Goal: Task Accomplishment & Management: Manage account settings

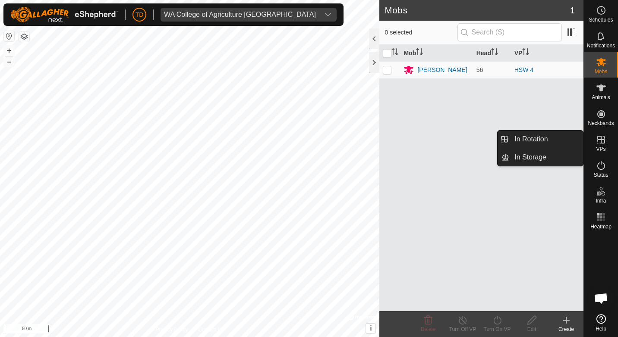
click at [601, 141] on icon at bounding box center [601, 140] width 8 height 8
click at [549, 141] on link "In Rotation" at bounding box center [546, 139] width 74 height 17
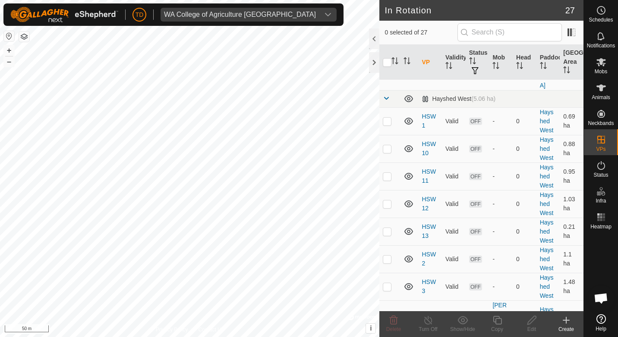
scroll to position [685, 0]
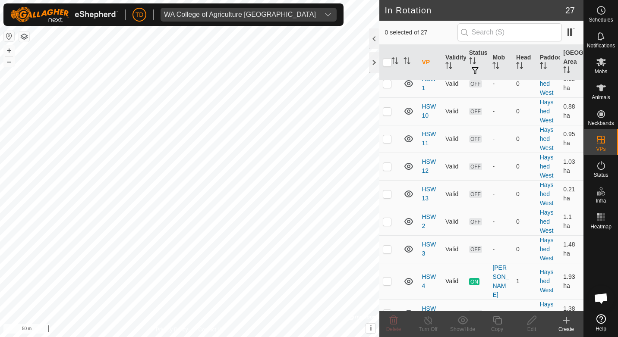
click at [387, 278] on p-checkbox at bounding box center [387, 281] width 9 height 7
checkbox input "true"
click at [430, 322] on icon at bounding box center [428, 320] width 11 height 10
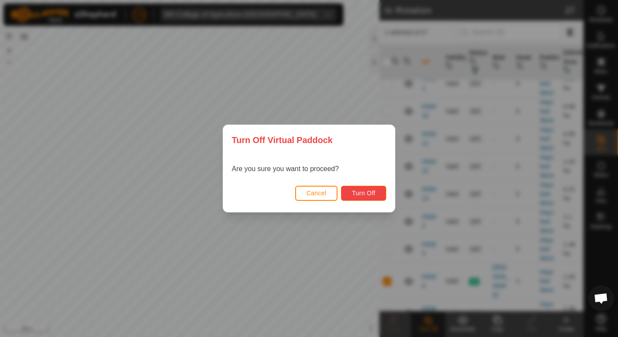
click at [359, 196] on span "Turn Off" at bounding box center [364, 193] width 24 height 7
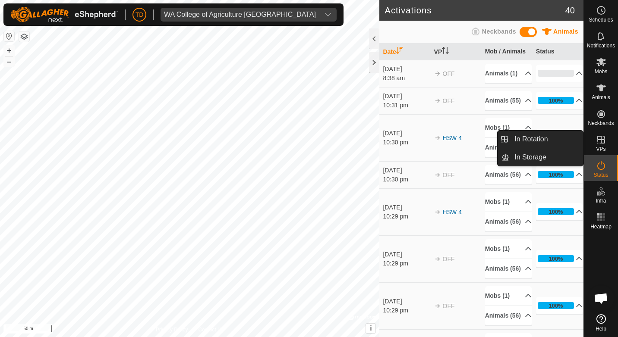
click at [599, 143] on icon at bounding box center [601, 140] width 10 height 10
click at [533, 142] on link "In Rotation" at bounding box center [546, 139] width 74 height 17
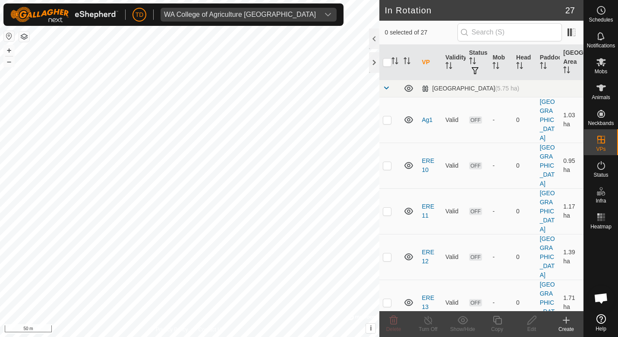
checkbox input "true"
click at [499, 324] on icon at bounding box center [497, 320] width 11 height 10
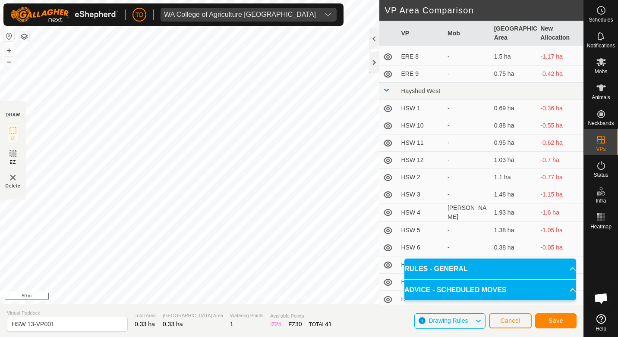
scroll to position [224, 0]
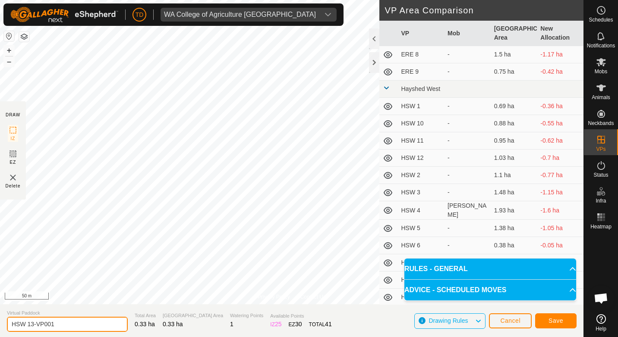
drag, startPoint x: 57, startPoint y: 324, endPoint x: 29, endPoint y: 325, distance: 27.2
click at [29, 325] on input "HSW 13-VP001" at bounding box center [67, 324] width 121 height 15
type input "HSW 14"
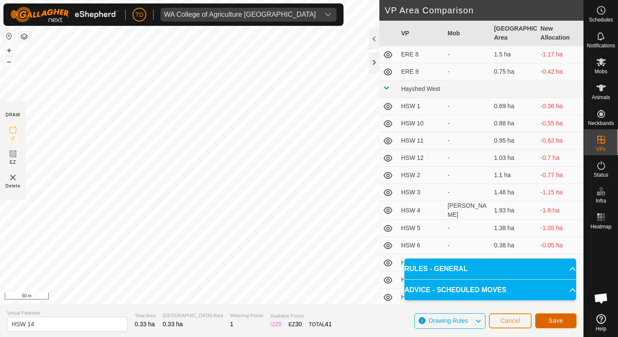
click at [560, 319] on span "Save" at bounding box center [556, 321] width 15 height 7
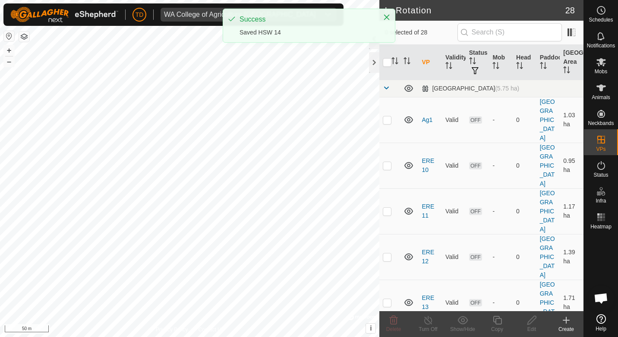
checkbox input "true"
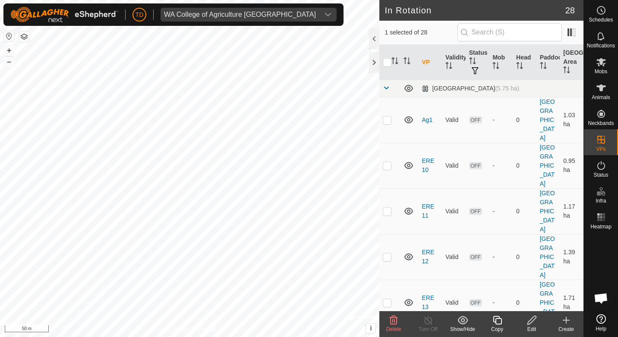
click at [495, 320] on icon at bounding box center [497, 320] width 11 height 10
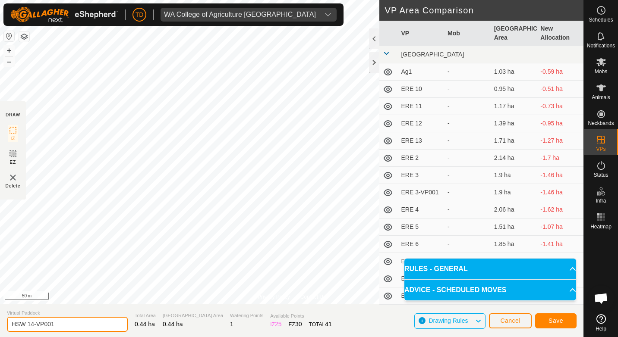
drag, startPoint x: 60, startPoint y: 324, endPoint x: 30, endPoint y: 325, distance: 29.8
click at [30, 325] on input "HSW 14-VP001" at bounding box center [67, 324] width 121 height 15
type input "HSW 15"
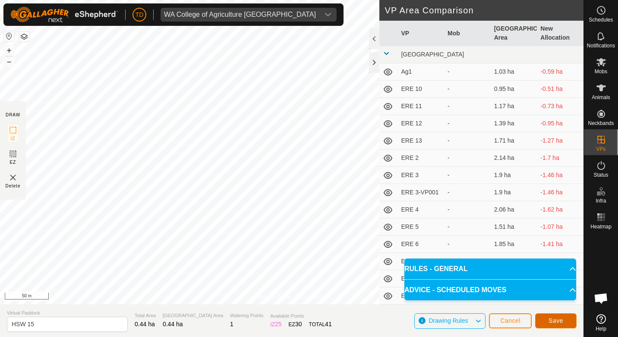
click at [546, 320] on button "Save" at bounding box center [555, 321] width 41 height 15
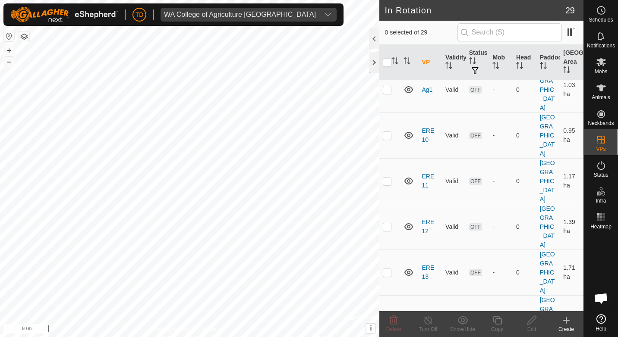
scroll to position [43, 0]
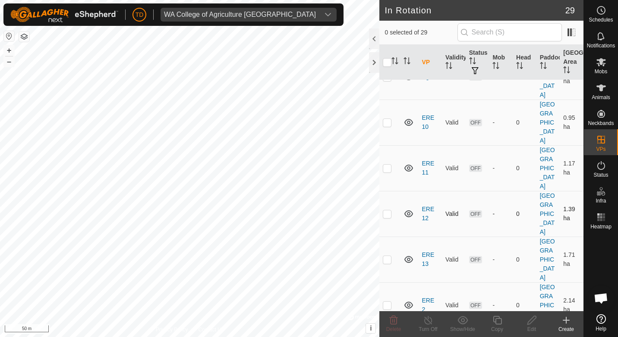
checkbox input "true"
click at [530, 327] on div "Edit" at bounding box center [531, 330] width 35 height 8
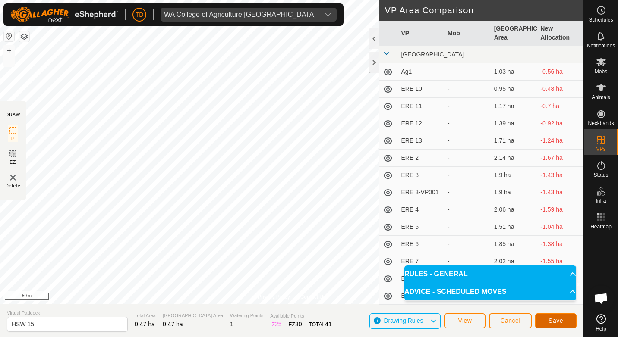
click at [558, 320] on span "Save" at bounding box center [556, 321] width 15 height 7
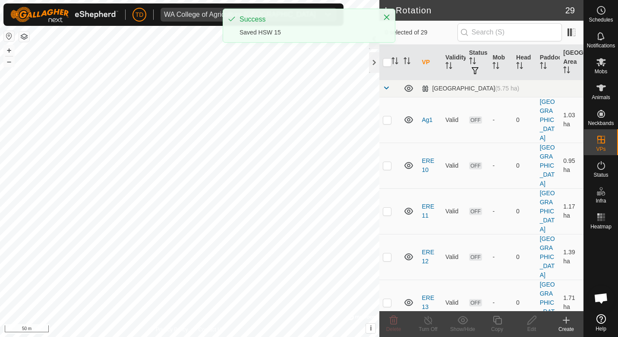
checkbox input "true"
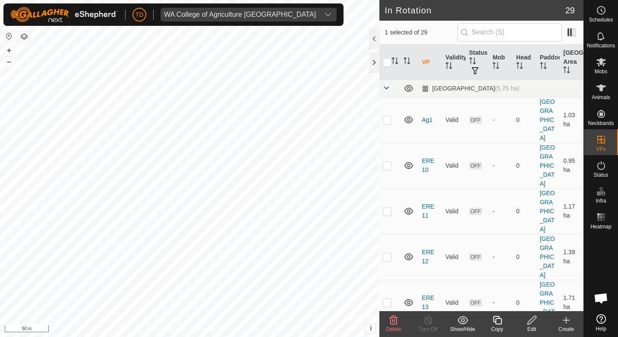
click at [497, 322] on icon at bounding box center [497, 320] width 11 height 10
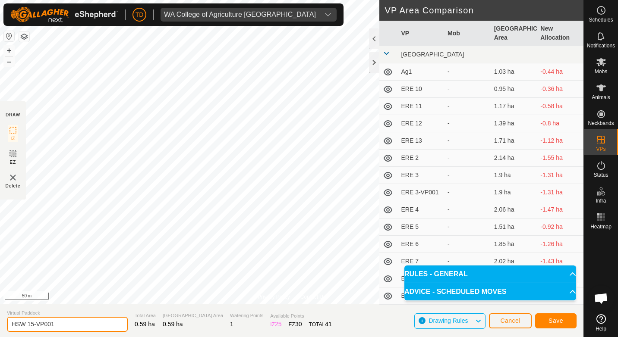
drag, startPoint x: 54, startPoint y: 323, endPoint x: 34, endPoint y: 324, distance: 19.9
click at [34, 324] on input "HSW 15-VP001" at bounding box center [67, 324] width 121 height 15
type input "HSW 16"
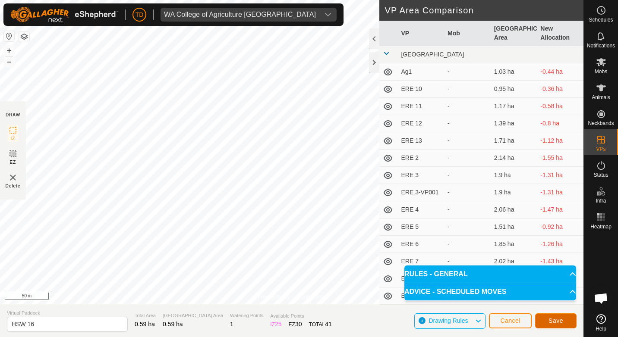
click at [553, 317] on button "Save" at bounding box center [555, 321] width 41 height 15
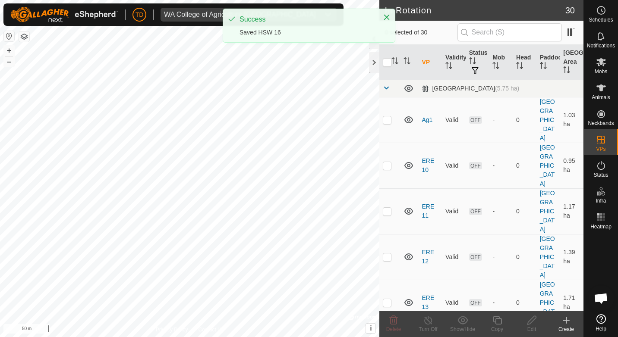
checkbox input "true"
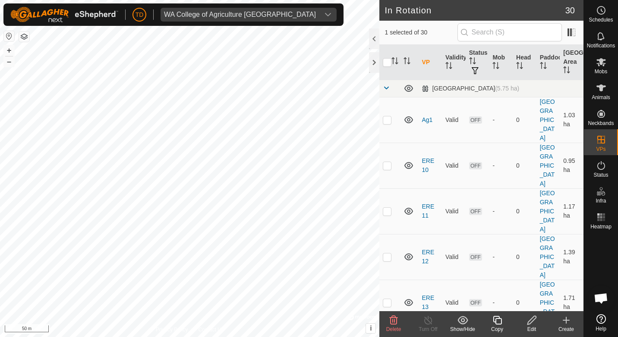
click at [532, 322] on icon at bounding box center [531, 320] width 9 height 9
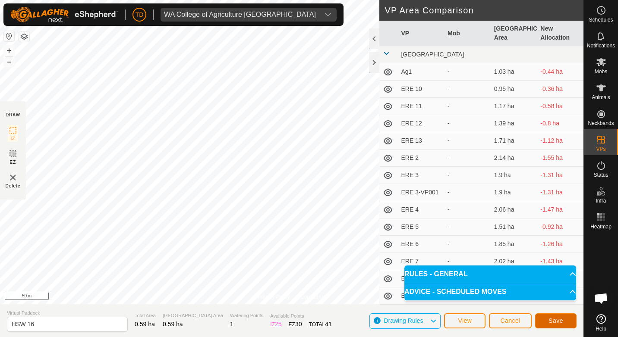
click at [555, 323] on span "Save" at bounding box center [556, 321] width 15 height 7
click at [519, 318] on span "Cancel" at bounding box center [510, 321] width 20 height 7
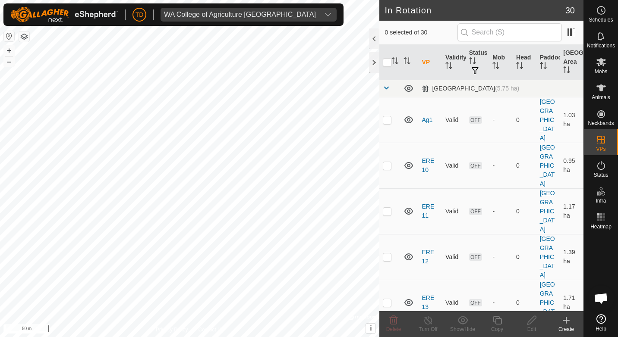
checkbox input "true"
click at [494, 323] on icon at bounding box center [497, 320] width 11 height 10
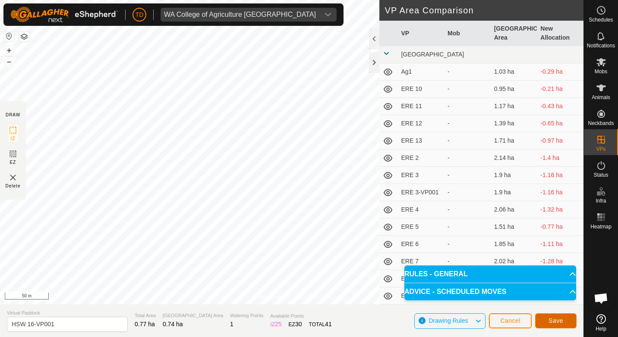
click at [559, 319] on span "Save" at bounding box center [556, 321] width 15 height 7
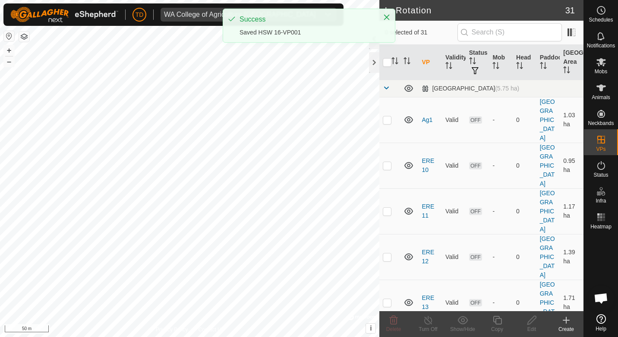
checkbox input "true"
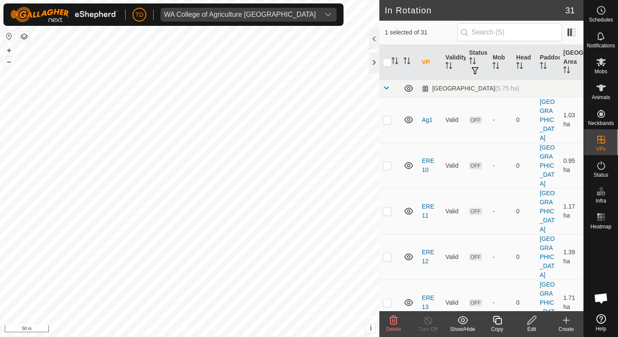
click at [528, 319] on icon at bounding box center [532, 320] width 11 height 10
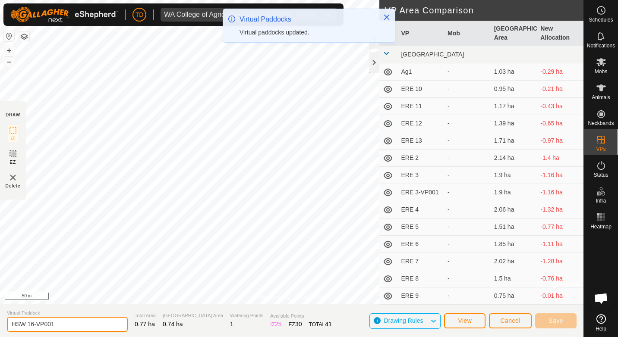
drag, startPoint x: 57, startPoint y: 326, endPoint x: 29, endPoint y: 324, distance: 28.1
click at [29, 324] on input "HSW 16-VP001" at bounding box center [67, 324] width 121 height 15
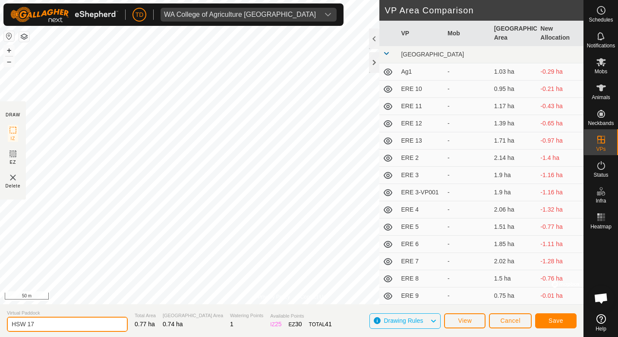
type input "HSW 17"
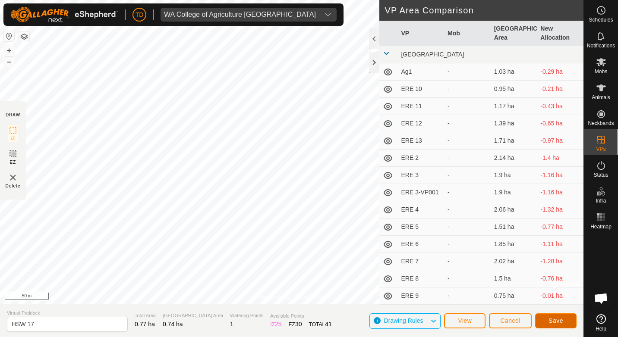
click at [554, 322] on span "Save" at bounding box center [556, 321] width 15 height 7
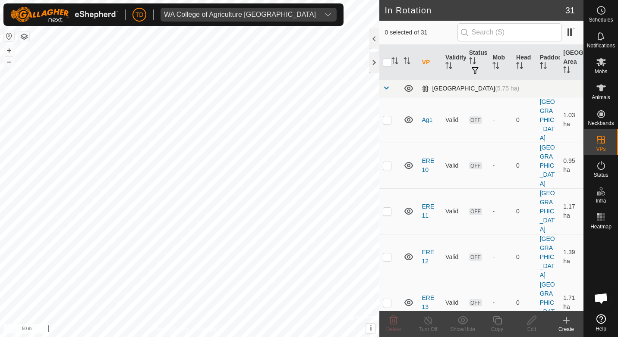
click at [385, 88] on span at bounding box center [386, 88] width 7 height 7
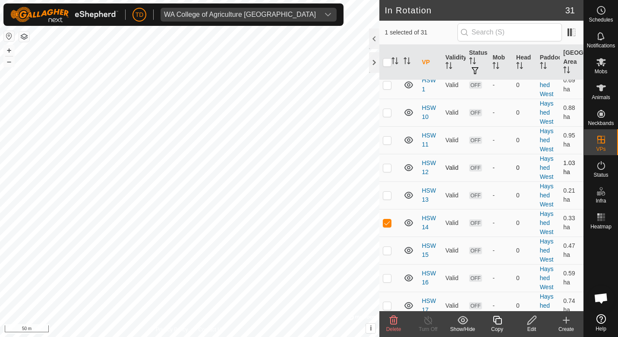
scroll to position [86, 0]
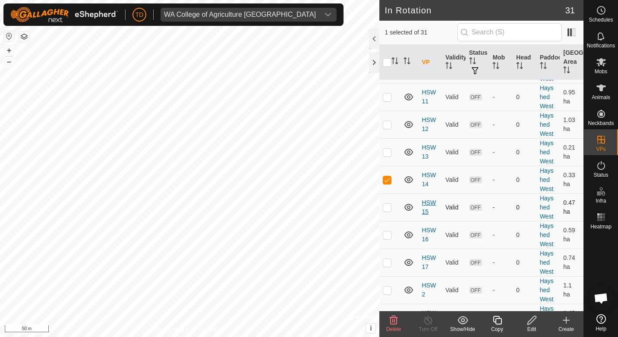
checkbox input "false"
checkbox input "true"
checkbox input "false"
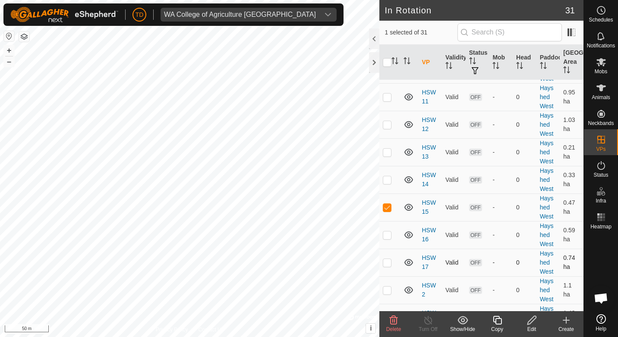
checkbox input "false"
checkbox input "true"
checkbox input "false"
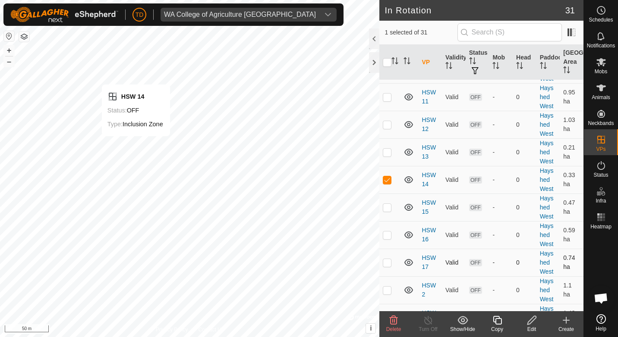
checkbox input "false"
checkbox input "true"
checkbox input "false"
click at [601, 66] on icon at bounding box center [601, 62] width 10 height 10
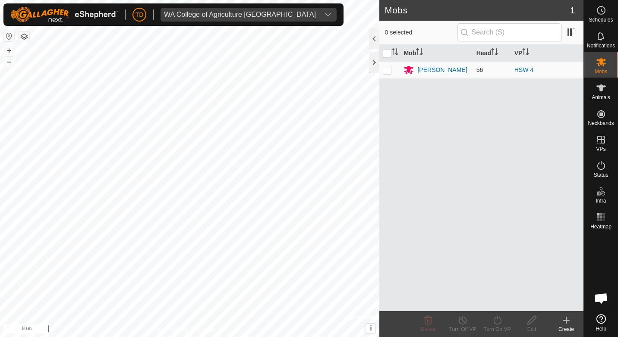
click at [388, 71] on p-checkbox at bounding box center [387, 69] width 9 height 7
checkbox input "true"
click at [499, 323] on icon at bounding box center [497, 320] width 11 height 10
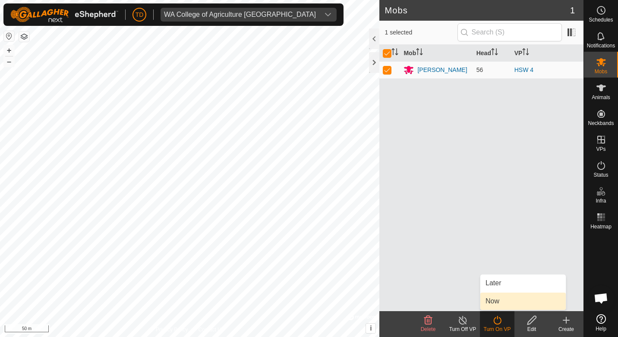
click at [495, 301] on link "Now" at bounding box center [522, 301] width 85 height 17
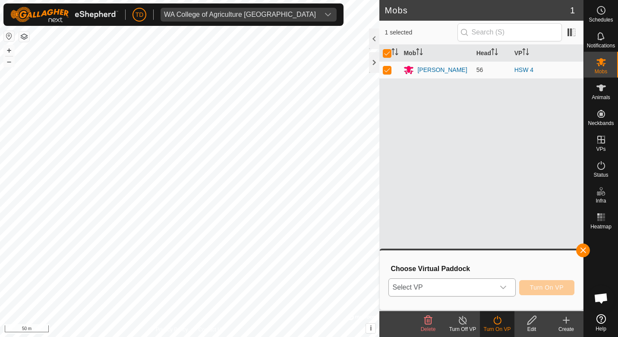
click at [497, 287] on div "dropdown trigger" at bounding box center [503, 287] width 17 height 17
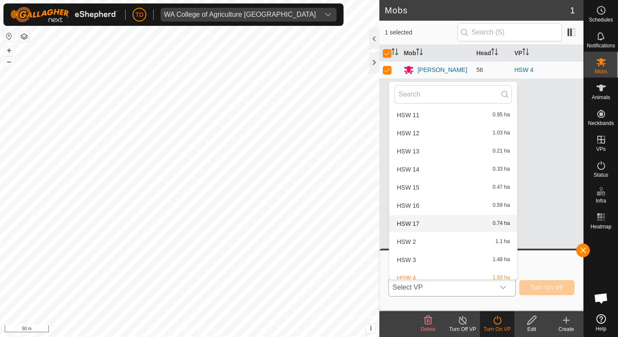
scroll to position [345, 0]
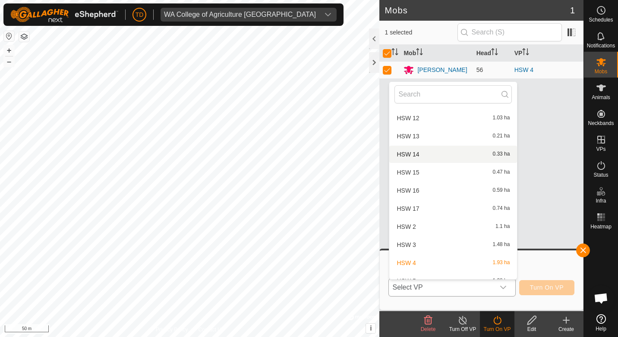
click at [406, 150] on li "HSW 14 0.33 ha" at bounding box center [453, 154] width 128 height 17
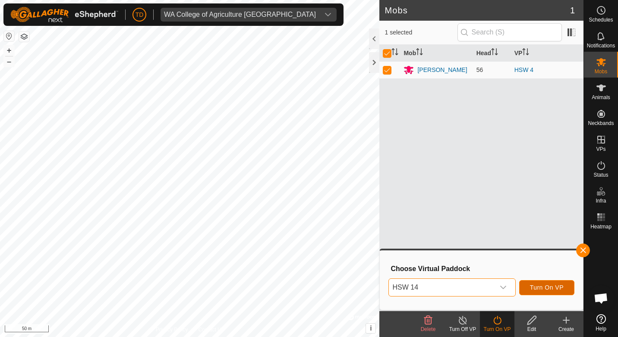
click at [553, 288] on span "Turn On VP" at bounding box center [547, 287] width 34 height 7
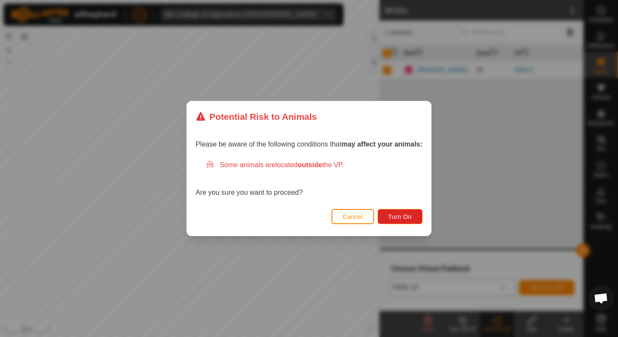
click at [400, 206] on div "Please be aware of the following conditions that may affect your animals: Some …" at bounding box center [309, 169] width 244 height 74
click at [400, 219] on span "Turn On" at bounding box center [399, 217] width 23 height 7
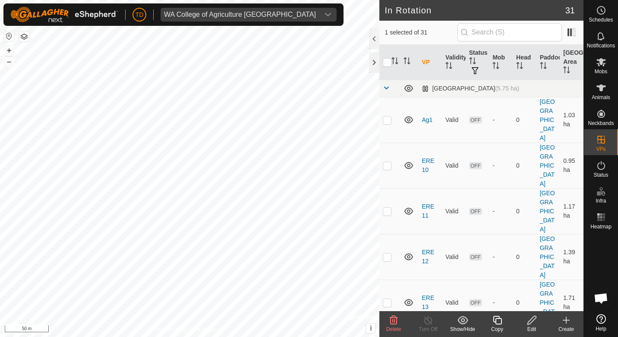
click at [499, 321] on icon at bounding box center [497, 320] width 11 height 10
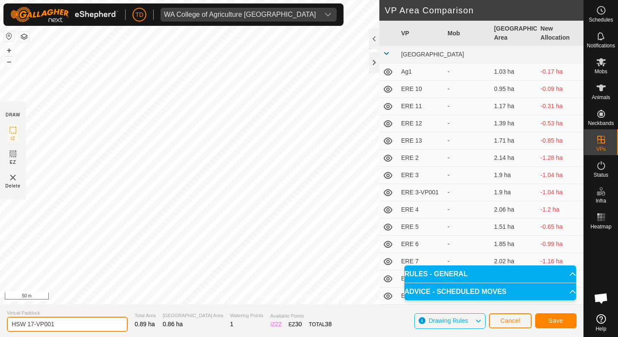
drag, startPoint x: 61, startPoint y: 327, endPoint x: 31, endPoint y: 329, distance: 30.3
click at [31, 329] on input "HSW 17-VP001" at bounding box center [67, 324] width 121 height 15
type input "HSW 18"
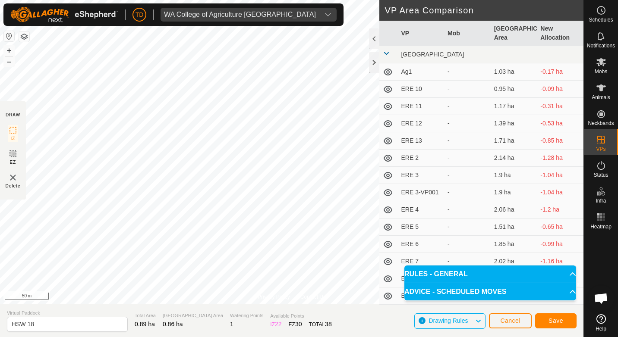
click at [388, 54] on span at bounding box center [386, 53] width 7 height 7
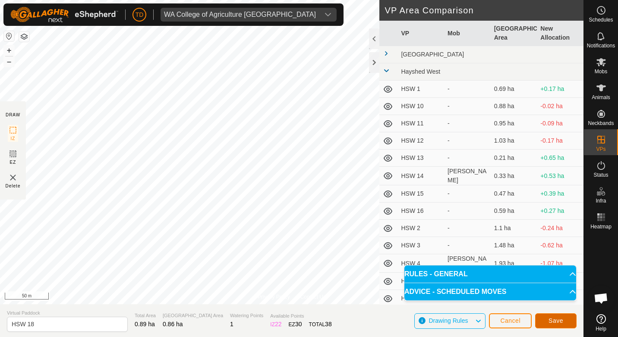
click at [563, 326] on button "Save" at bounding box center [555, 321] width 41 height 15
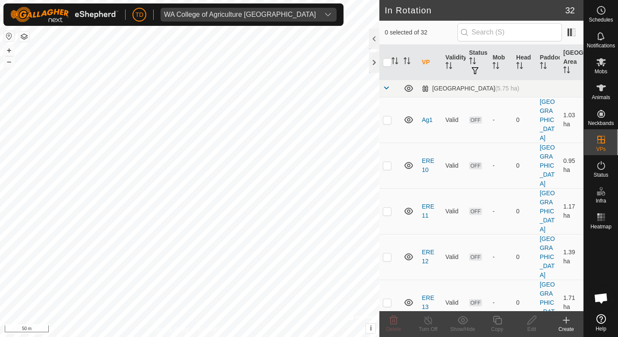
checkbox input "true"
click at [501, 324] on icon at bounding box center [497, 320] width 9 height 9
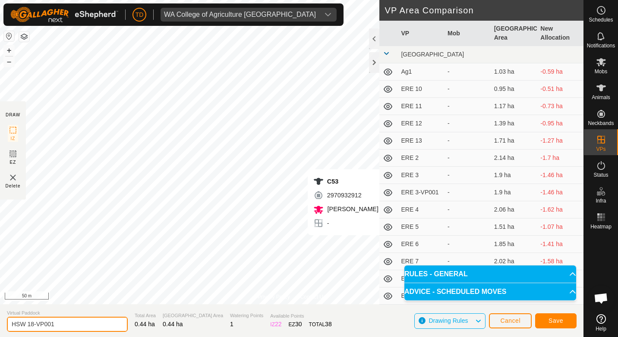
drag, startPoint x: 56, startPoint y: 325, endPoint x: 30, endPoint y: 326, distance: 25.9
click at [30, 326] on input "HSW 18-VP001" at bounding box center [67, 324] width 121 height 15
type input "HSW 19"
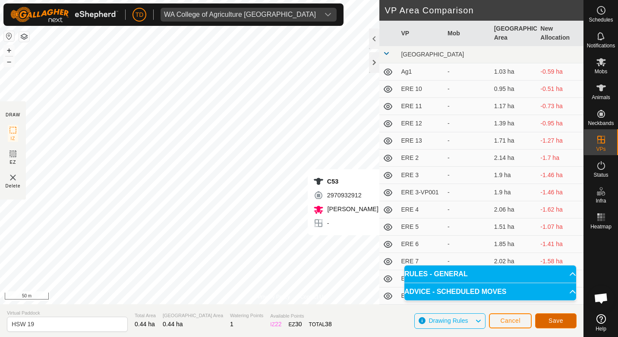
click at [561, 319] on span "Save" at bounding box center [556, 321] width 15 height 7
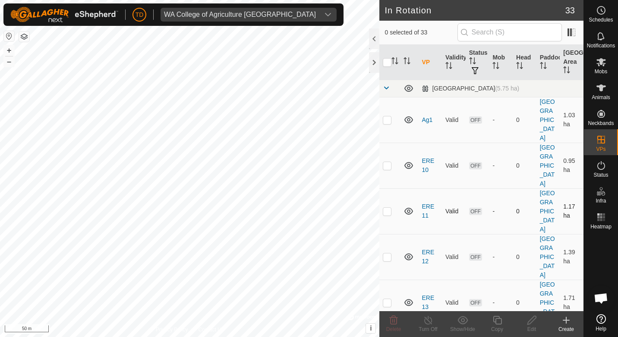
checkbox input "true"
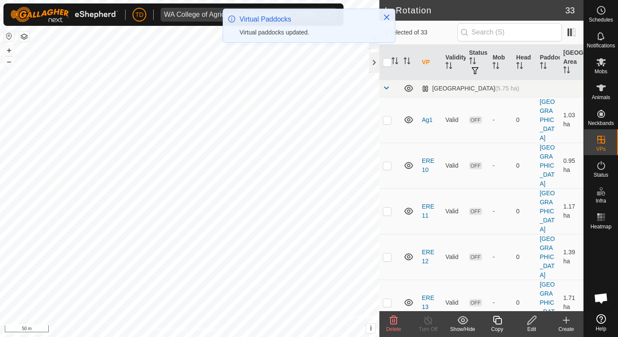
checkbox input "true"
checkbox input "false"
checkbox input "true"
checkbox input "false"
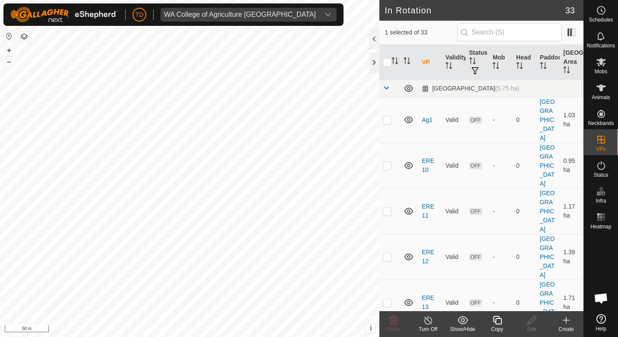
checkbox input "false"
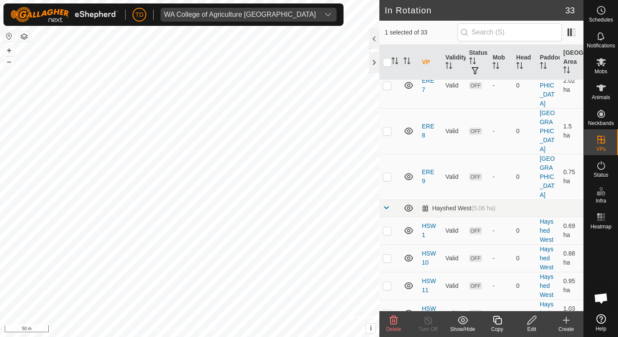
scroll to position [647, 0]
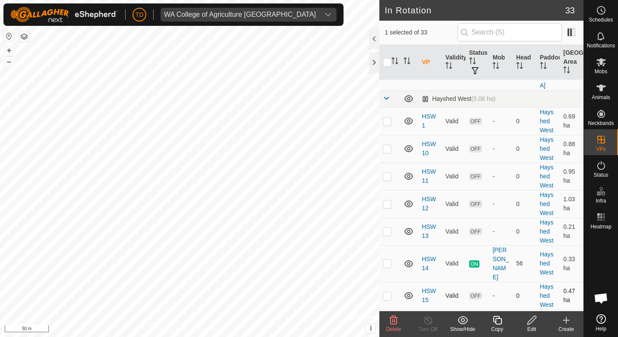
checkbox input "false"
checkbox input "true"
click at [493, 322] on icon at bounding box center [497, 320] width 9 height 9
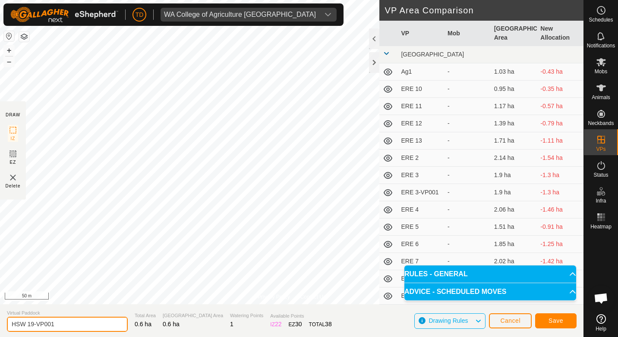
drag, startPoint x: 51, startPoint y: 325, endPoint x: 28, endPoint y: 328, distance: 24.1
click at [28, 328] on input "HSW 19-VP001" at bounding box center [67, 324] width 121 height 15
type input "HSW 20"
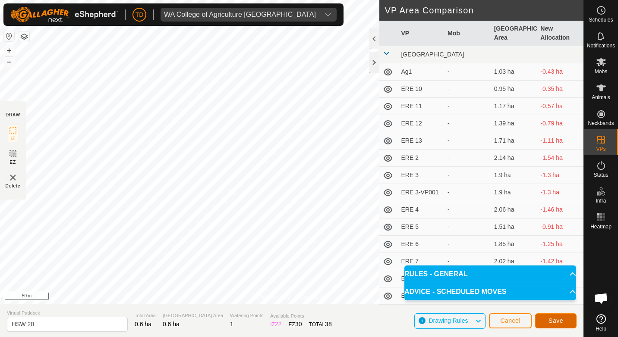
click at [571, 317] on button "Save" at bounding box center [555, 321] width 41 height 15
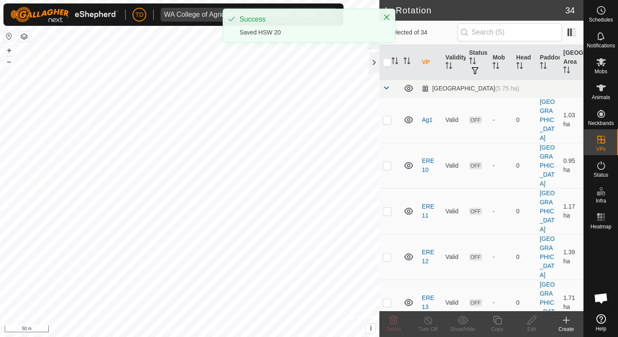
checkbox input "true"
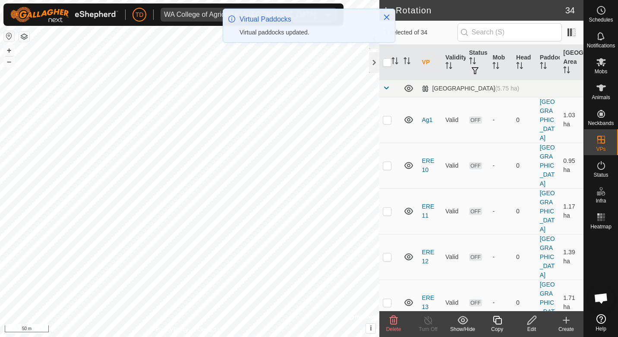
click at [493, 319] on icon at bounding box center [497, 320] width 11 height 10
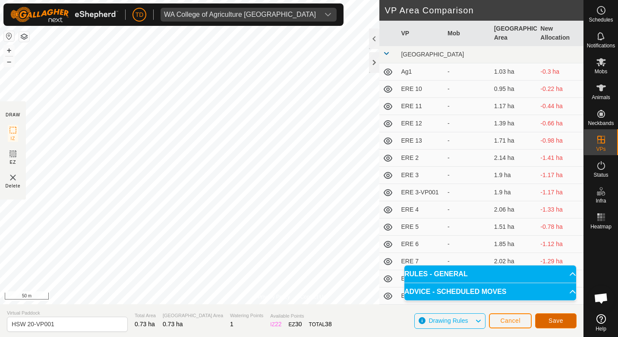
click at [553, 324] on span "Save" at bounding box center [556, 321] width 15 height 7
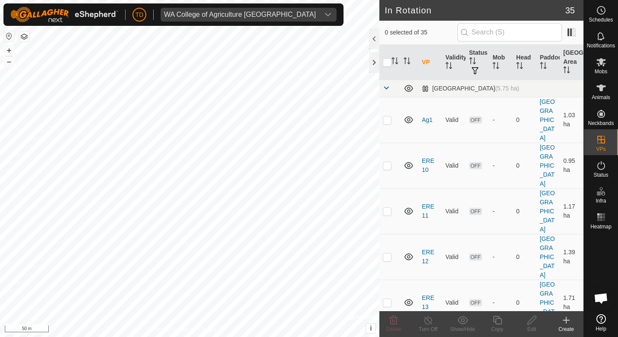
checkbox input "true"
click at [527, 323] on icon at bounding box center [531, 320] width 9 height 9
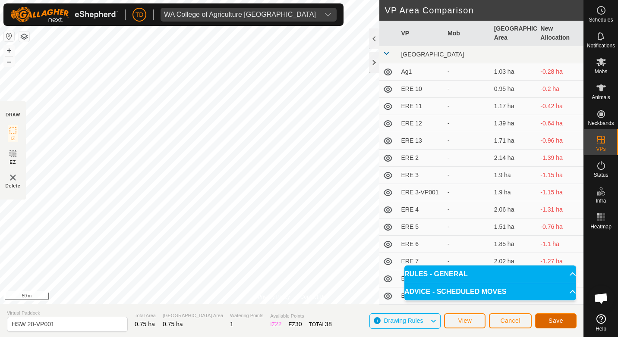
click at [559, 321] on span "Save" at bounding box center [556, 321] width 15 height 7
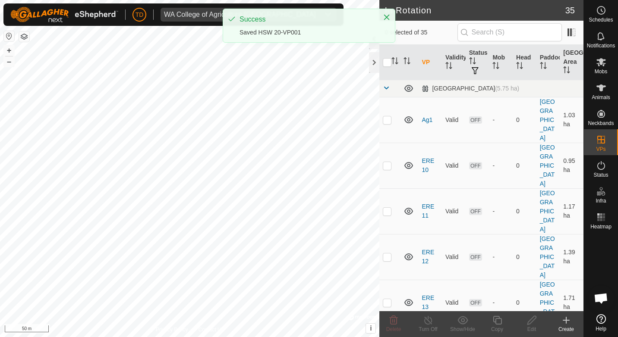
checkbox input "true"
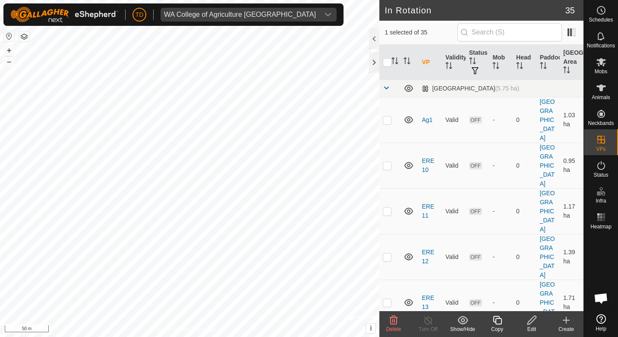
click at [496, 325] on icon at bounding box center [497, 320] width 11 height 10
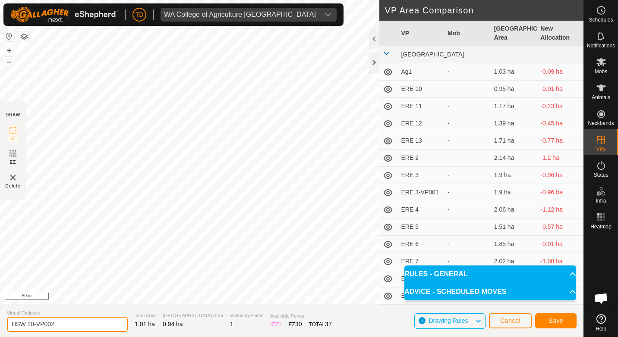
drag, startPoint x: 55, startPoint y: 325, endPoint x: 30, endPoint y: 330, distance: 25.1
click at [30, 330] on input "HSW 20-VP002" at bounding box center [67, 324] width 121 height 15
type input "HSW 21"
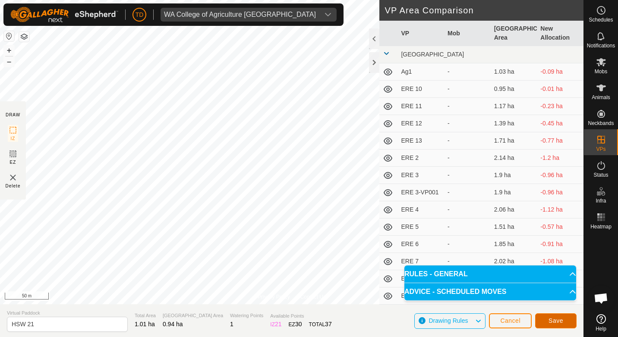
click at [567, 324] on button "Save" at bounding box center [555, 321] width 41 height 15
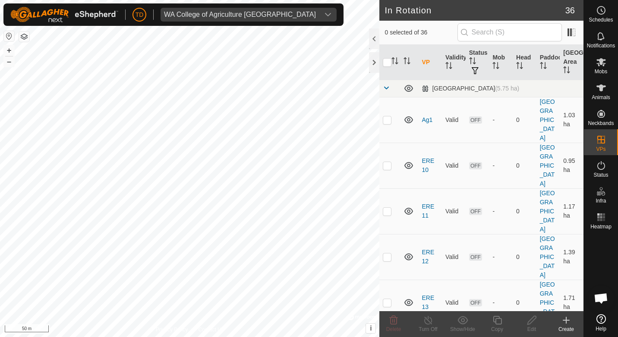
checkbox input "true"
click at [494, 321] on icon at bounding box center [497, 320] width 9 height 9
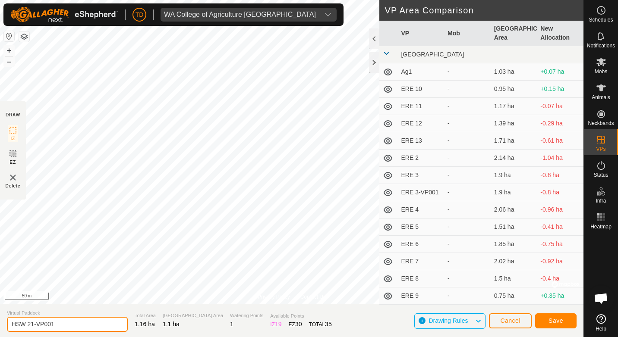
drag, startPoint x: 43, startPoint y: 326, endPoint x: 29, endPoint y: 325, distance: 14.3
click at [29, 325] on input "HSW 21-VP001" at bounding box center [67, 324] width 121 height 15
type input "HSW 22"
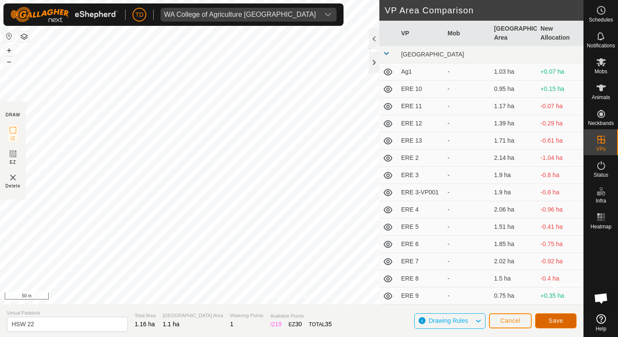
click at [568, 321] on button "Save" at bounding box center [555, 321] width 41 height 15
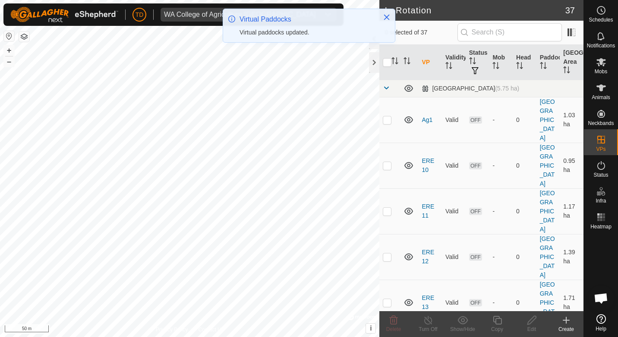
checkbox input "true"
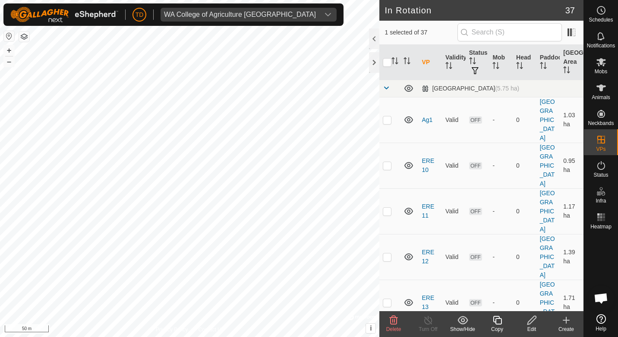
click at [501, 322] on icon at bounding box center [497, 320] width 11 height 10
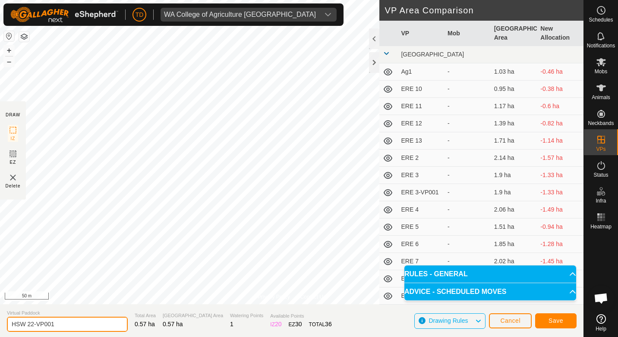
drag, startPoint x: 76, startPoint y: 320, endPoint x: 30, endPoint y: 325, distance: 46.0
click at [30, 325] on input "HSW 22-VP001" at bounding box center [67, 324] width 121 height 15
type input "HSW 23"
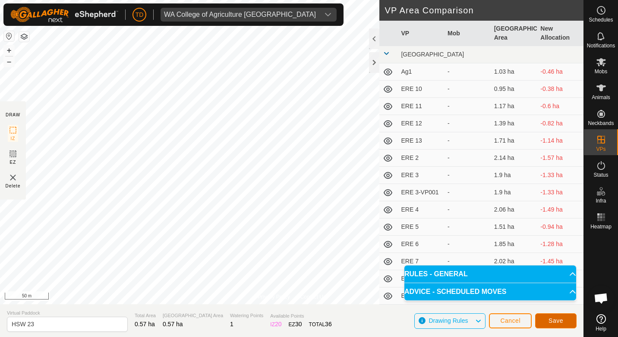
click at [572, 322] on button "Save" at bounding box center [555, 321] width 41 height 15
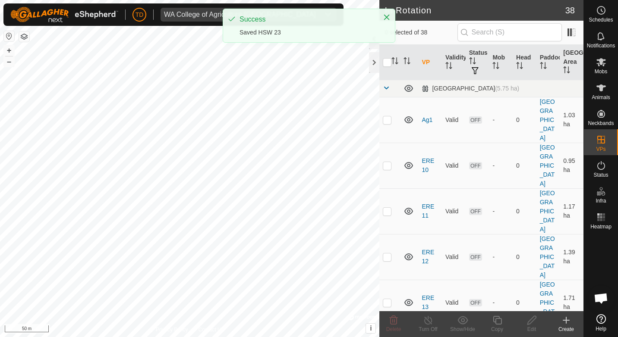
checkbox input "true"
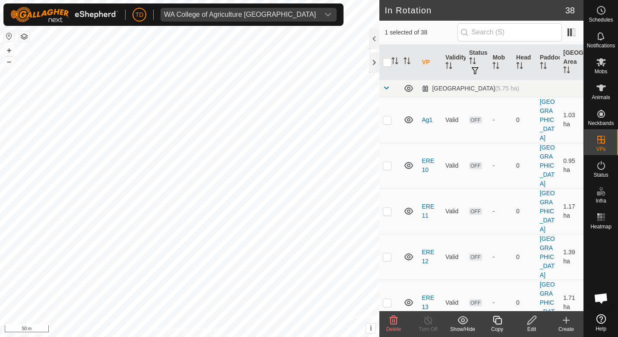
click at [502, 321] on icon at bounding box center [497, 320] width 11 height 10
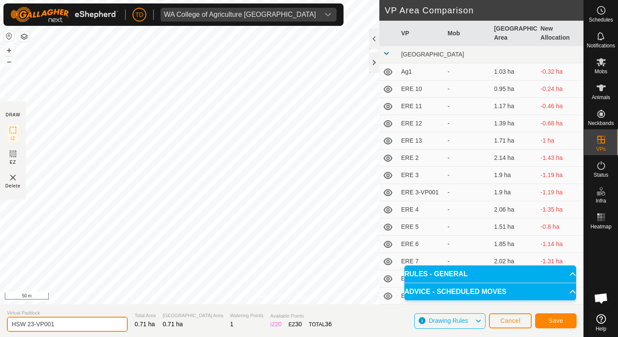
drag, startPoint x: 60, startPoint y: 327, endPoint x: 30, endPoint y: 325, distance: 30.3
click at [30, 325] on input "HSW 23-VP001" at bounding box center [67, 324] width 121 height 15
type input "HSW 24"
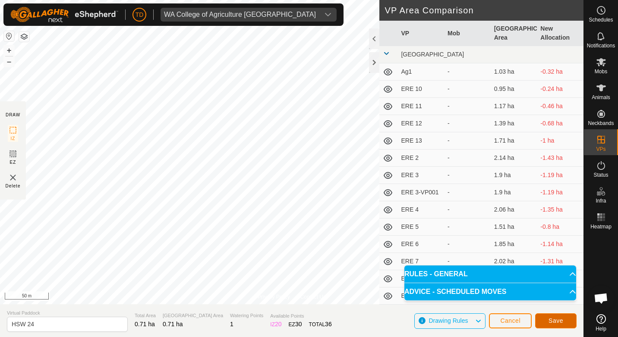
click at [562, 322] on span "Save" at bounding box center [556, 321] width 15 height 7
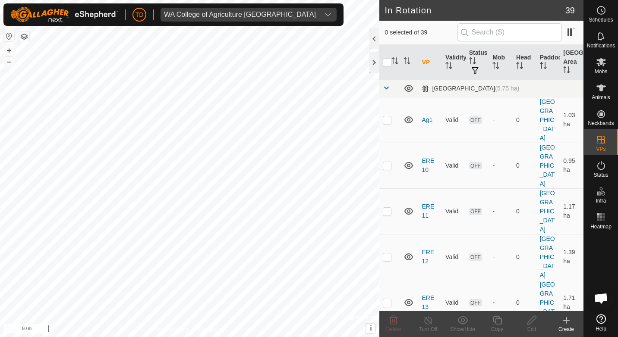
checkbox input "true"
click at [498, 322] on icon at bounding box center [497, 320] width 11 height 10
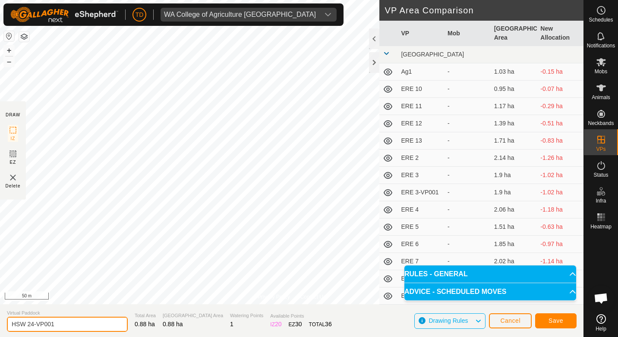
drag, startPoint x: 59, startPoint y: 327, endPoint x: 30, endPoint y: 327, distance: 28.9
click at [30, 327] on input "HSW 24-VP001" at bounding box center [67, 324] width 121 height 15
type input "HSW 25"
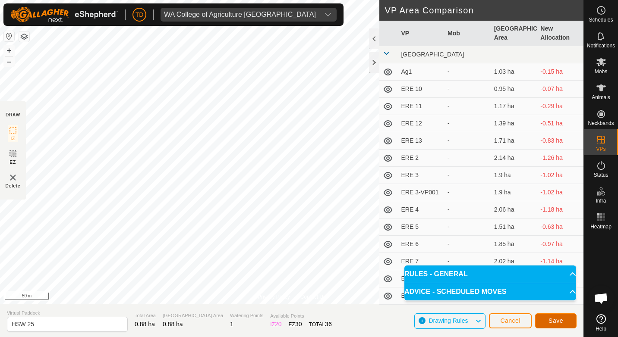
click at [555, 315] on button "Save" at bounding box center [555, 321] width 41 height 15
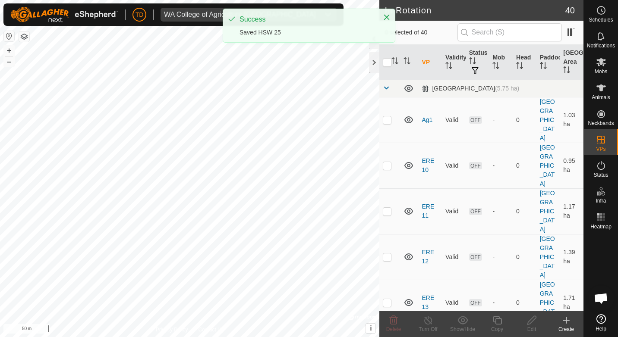
checkbox input "true"
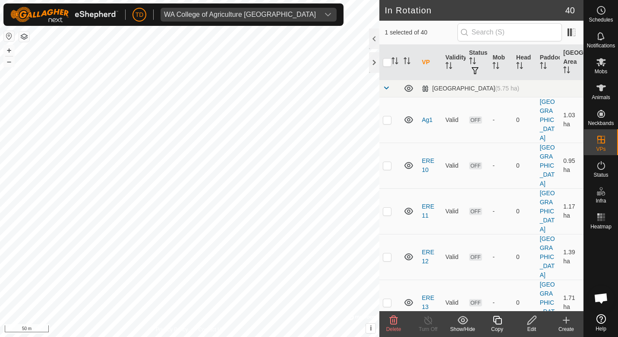
click at [491, 320] on copy-svg-icon at bounding box center [497, 320] width 35 height 10
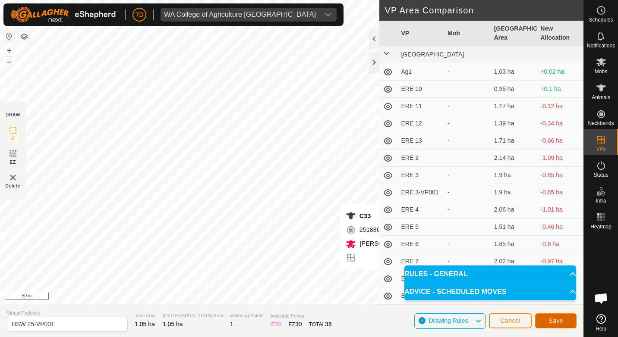
click at [546, 319] on button "Save" at bounding box center [555, 321] width 41 height 15
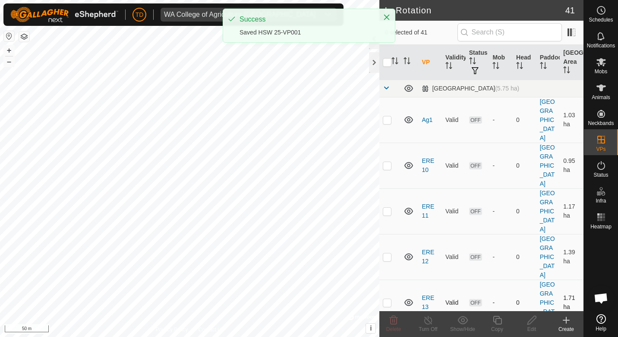
checkbox input "true"
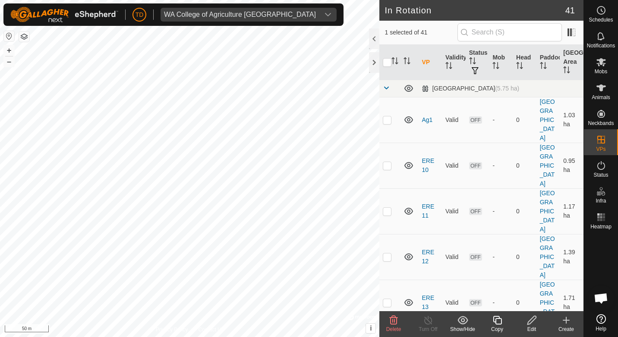
click at [534, 326] on div "Edit" at bounding box center [531, 330] width 35 height 8
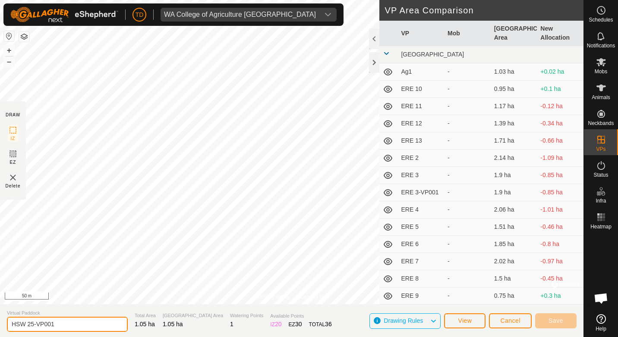
drag, startPoint x: 50, startPoint y: 327, endPoint x: 31, endPoint y: 328, distance: 19.0
click at [31, 328] on input "HSW 25-VP001" at bounding box center [67, 324] width 121 height 15
type input "HSW 26"
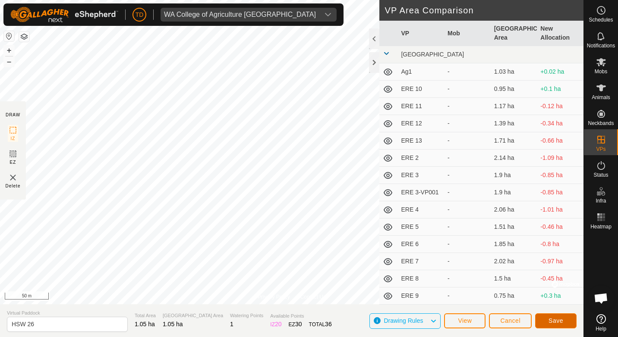
click at [566, 315] on button "Save" at bounding box center [555, 321] width 41 height 15
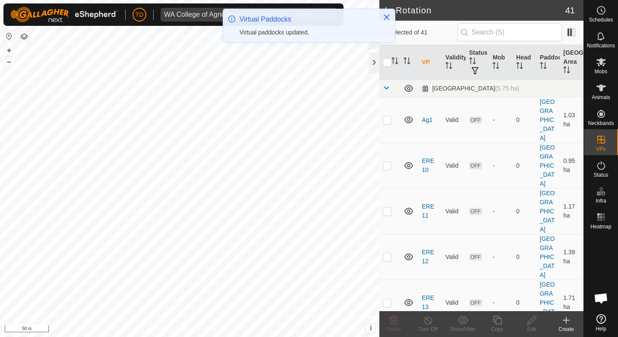
checkbox input "true"
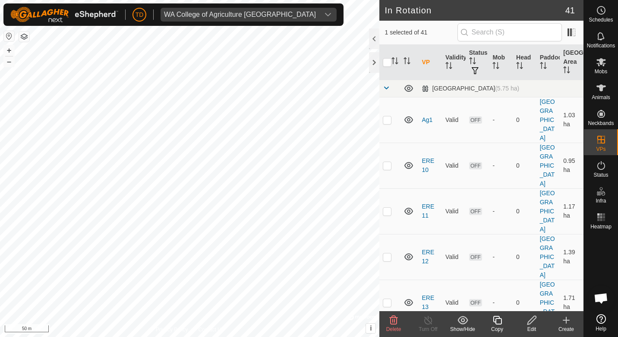
click at [496, 321] on icon at bounding box center [497, 320] width 9 height 9
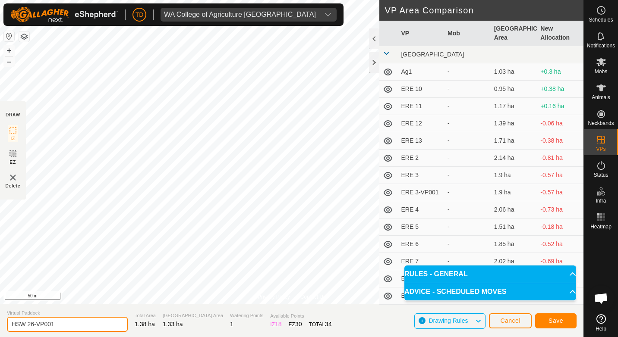
drag, startPoint x: 61, startPoint y: 329, endPoint x: 30, endPoint y: 324, distance: 31.5
click at [30, 324] on input "HSW 26-VP001" at bounding box center [67, 324] width 121 height 15
type input "HSW 27"
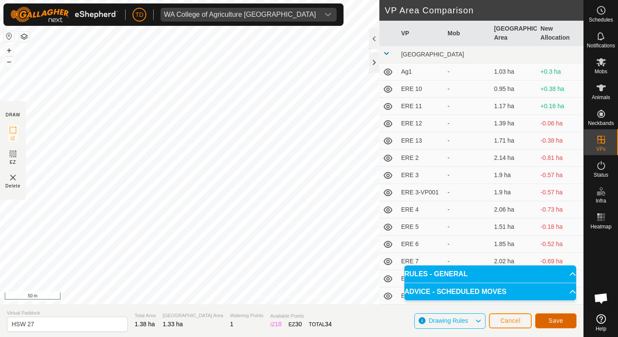
click at [570, 320] on button "Save" at bounding box center [555, 321] width 41 height 15
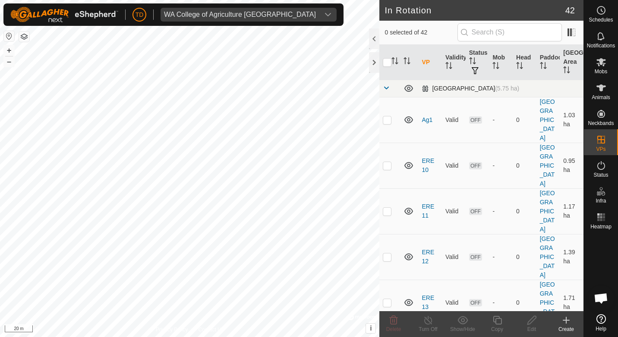
click at [390, 86] on span at bounding box center [386, 88] width 7 height 7
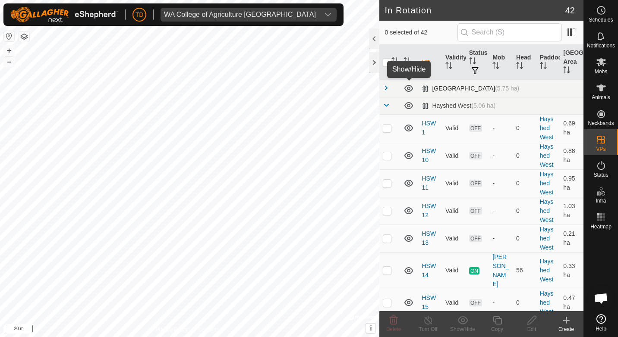
click at [409, 88] on icon at bounding box center [409, 88] width 10 height 10
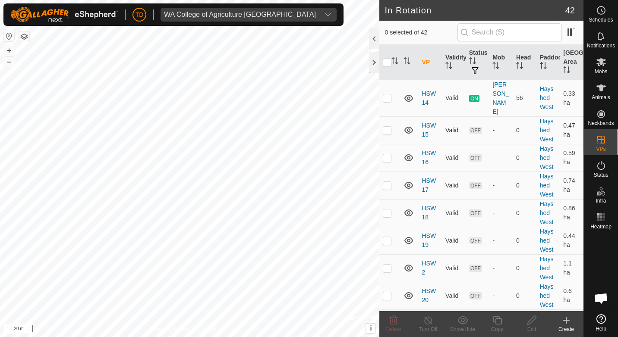
scroll to position [129, 0]
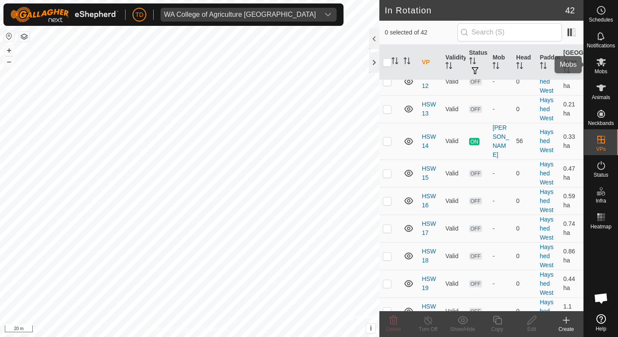
click at [599, 68] on es-mob-svg-icon at bounding box center [601, 62] width 16 height 14
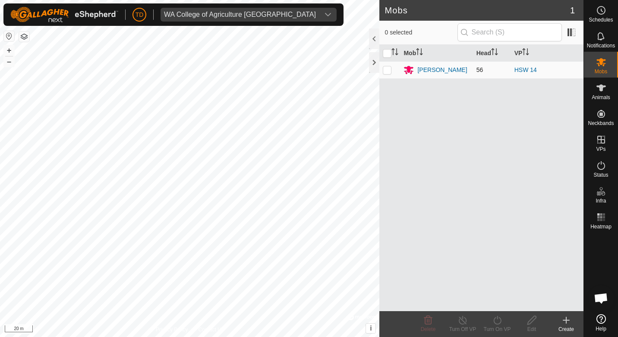
click at [386, 68] on p-checkbox at bounding box center [387, 69] width 9 height 7
checkbox input "true"
click at [498, 322] on icon at bounding box center [497, 320] width 11 height 10
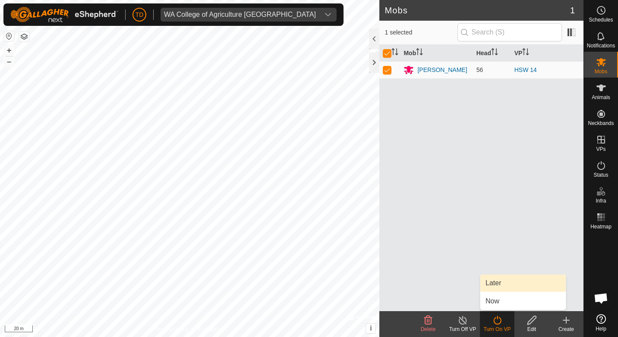
click at [492, 287] on link "Later" at bounding box center [522, 283] width 85 height 17
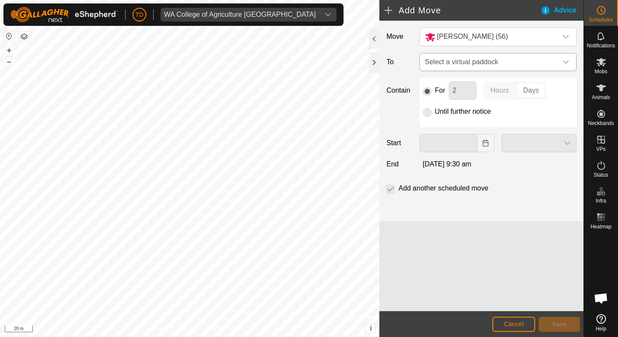
click at [509, 64] on span "Select a virtual paddock" at bounding box center [490, 62] width 136 height 17
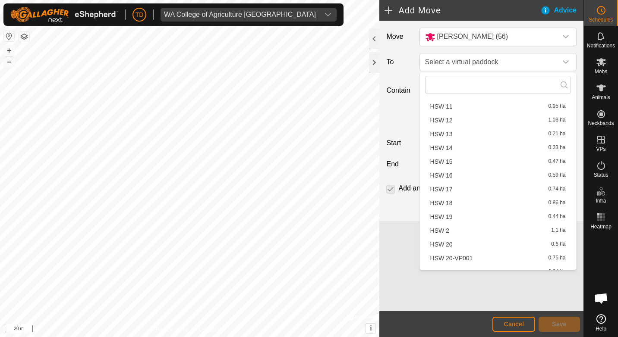
scroll to position [259, 0]
click at [451, 158] on li "HSW 15 0.47 ha" at bounding box center [498, 161] width 146 height 13
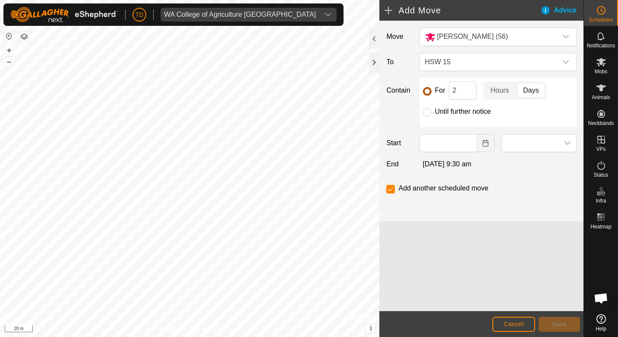
click at [429, 89] on input "For" at bounding box center [427, 91] width 9 height 9
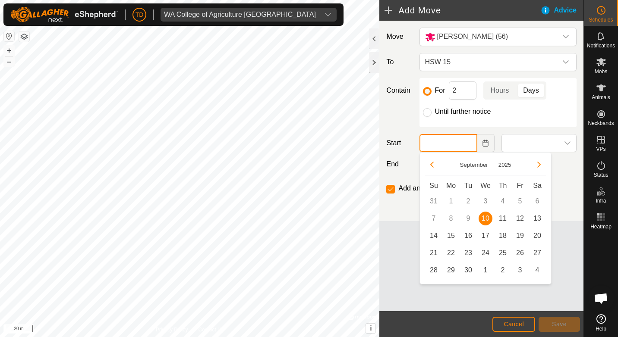
click at [439, 144] on input "text" at bounding box center [448, 143] width 58 height 18
click at [483, 216] on span "10" at bounding box center [486, 219] width 14 height 14
type input "[DATE]"
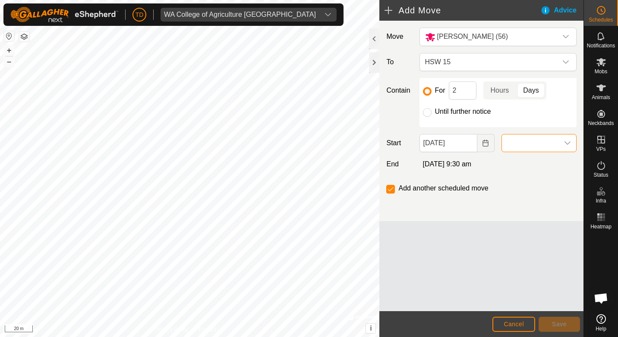
click at [535, 142] on span at bounding box center [530, 143] width 57 height 17
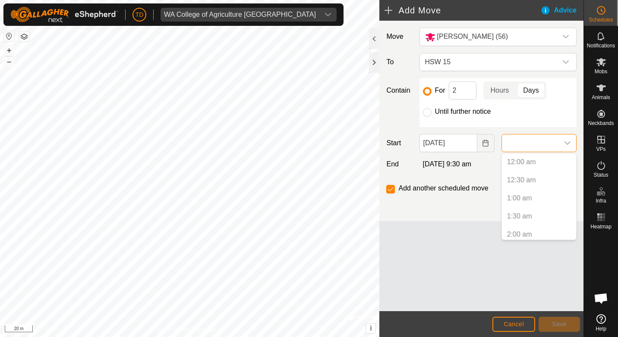
scroll to position [583, 0]
click at [519, 234] on li "6:00 pm" at bounding box center [539, 231] width 74 height 17
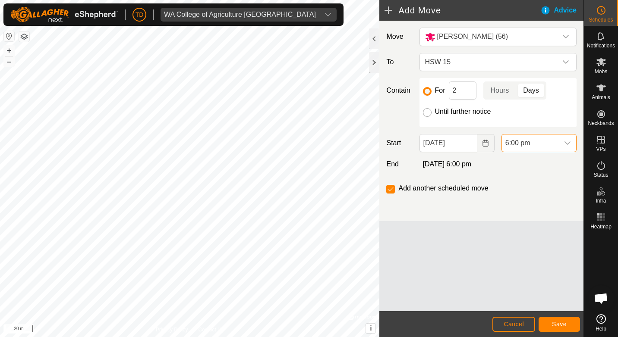
click at [427, 112] on input "Until further notice" at bounding box center [427, 112] width 9 height 9
radio input "true"
click at [391, 191] on input "checkbox" at bounding box center [390, 189] width 9 height 9
click at [566, 322] on button "Save" at bounding box center [559, 324] width 41 height 15
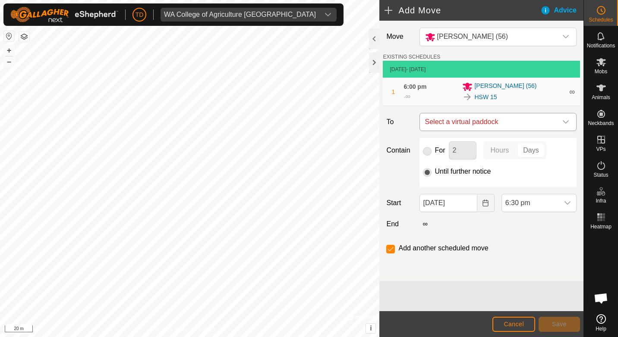
click at [463, 123] on span "Select a virtual paddock" at bounding box center [490, 122] width 136 height 17
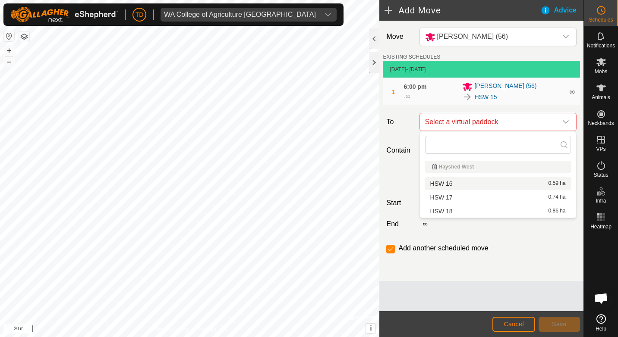
click at [453, 183] on div "HSW 16 0.59 ha" at bounding box center [498, 184] width 136 height 6
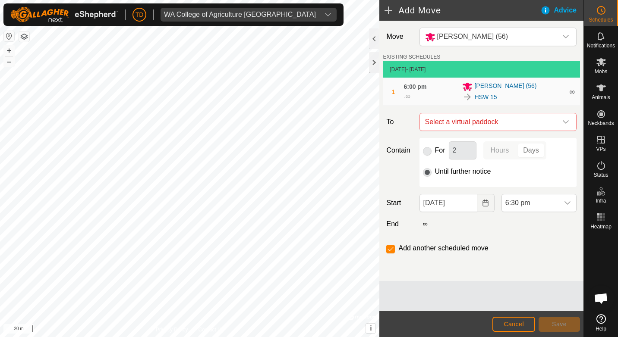
checkbox input "false"
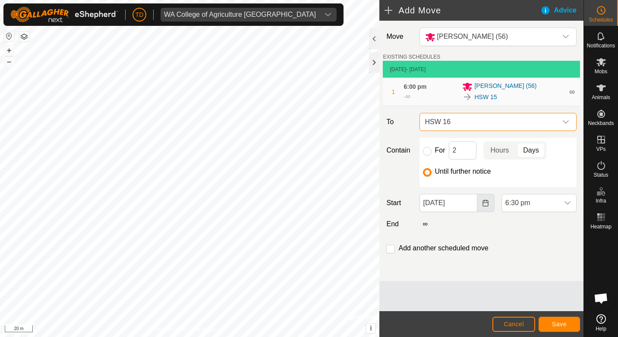
click at [481, 202] on button "Choose Date" at bounding box center [485, 203] width 17 height 18
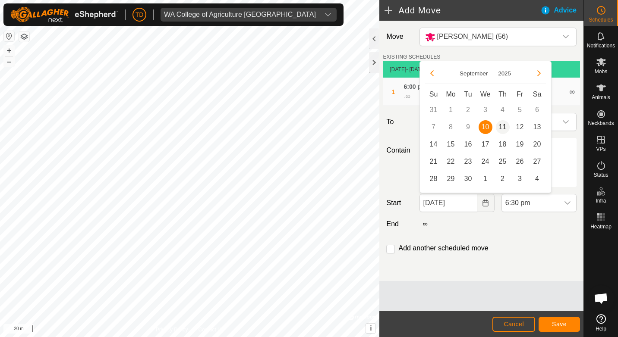
click at [499, 129] on span "11" at bounding box center [503, 127] width 14 height 14
type input "[DATE]"
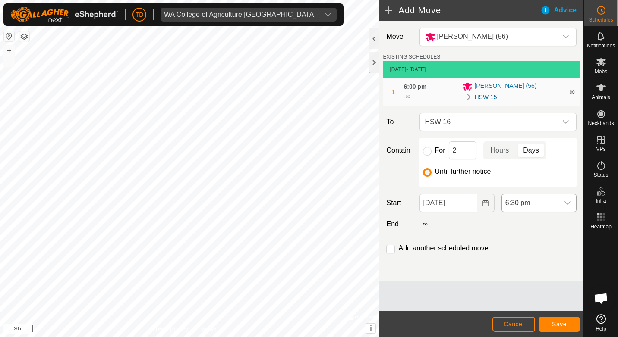
click at [565, 199] on div "dropdown trigger" at bounding box center [567, 203] width 17 height 17
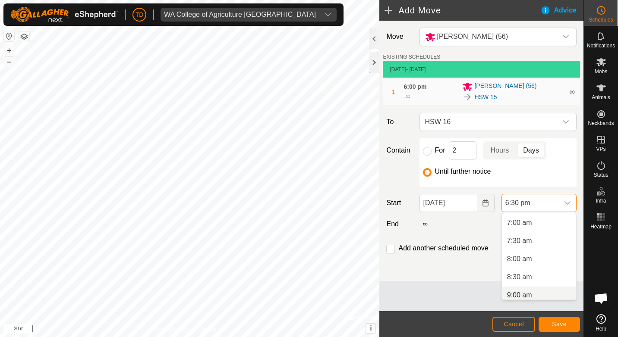
scroll to position [257, 0]
click at [521, 291] on li "9:00 am" at bounding box center [539, 291] width 74 height 17
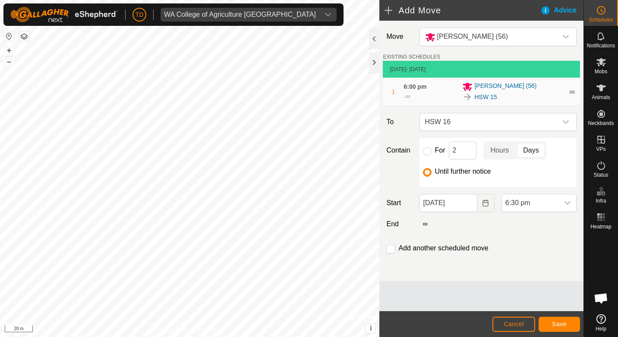
scroll to position [602, 0]
click at [553, 322] on span "Save" at bounding box center [559, 324] width 15 height 7
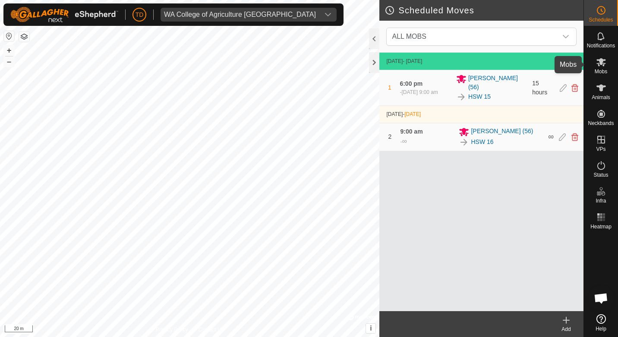
click at [600, 64] on icon at bounding box center [600, 62] width 9 height 8
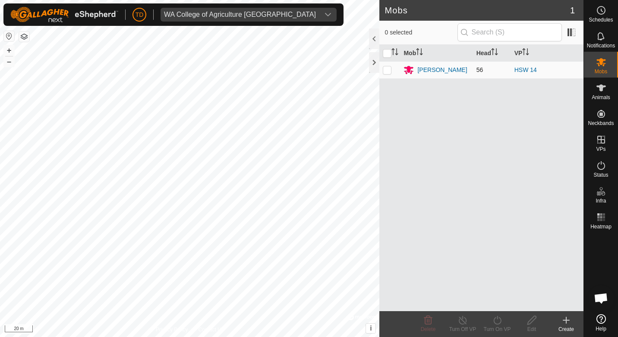
click at [383, 70] on p-checkbox at bounding box center [387, 69] width 9 height 7
checkbox input "true"
click at [495, 319] on icon at bounding box center [497, 320] width 11 height 10
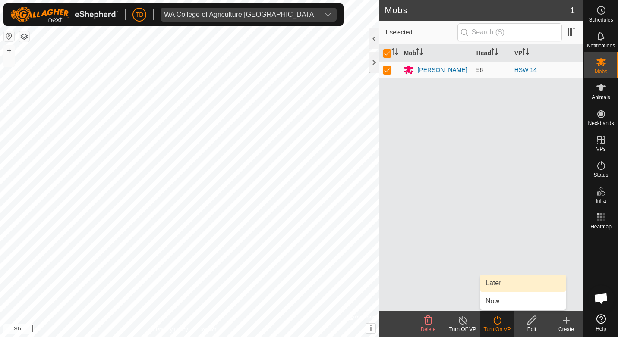
click at [499, 283] on link "Later" at bounding box center [522, 283] width 85 height 17
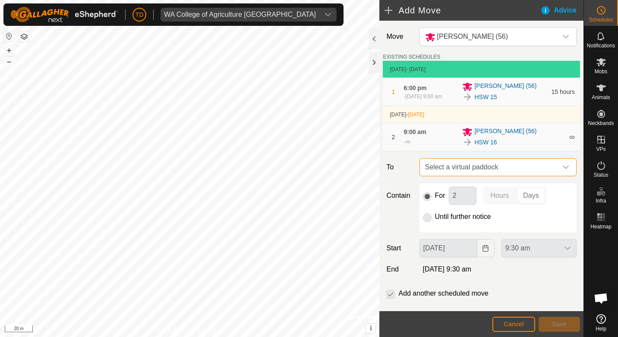
click at [465, 175] on span "Select a virtual paddock" at bounding box center [490, 167] width 136 height 17
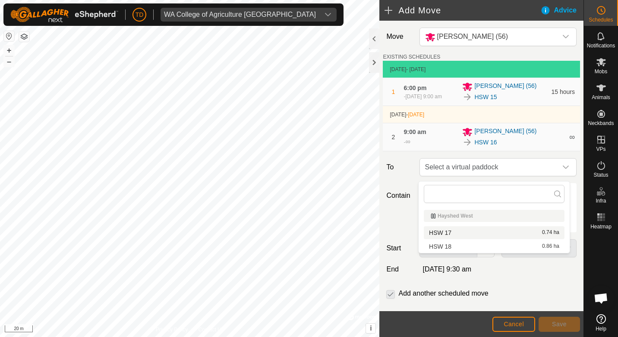
click at [448, 230] on li "HSW 17 0.74 ha" at bounding box center [494, 233] width 141 height 13
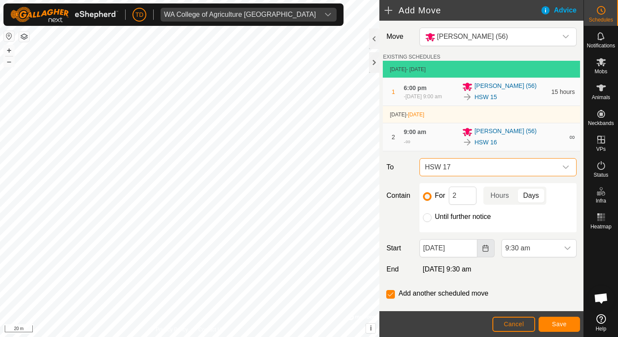
click at [482, 252] on icon "Choose Date" at bounding box center [485, 248] width 7 height 7
click at [530, 255] on span "9:30 am" at bounding box center [530, 248] width 57 height 17
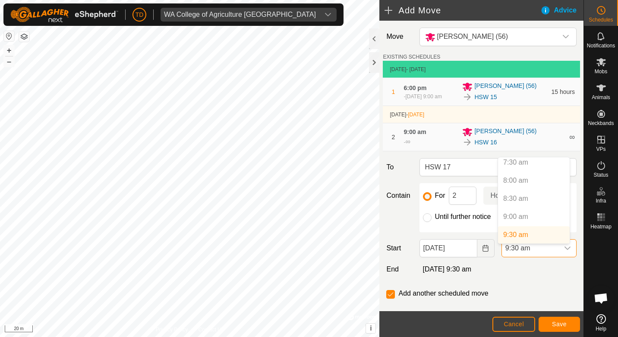
scroll to position [511, 0]
click at [527, 237] on li "4:00 pm" at bounding box center [534, 235] width 72 height 17
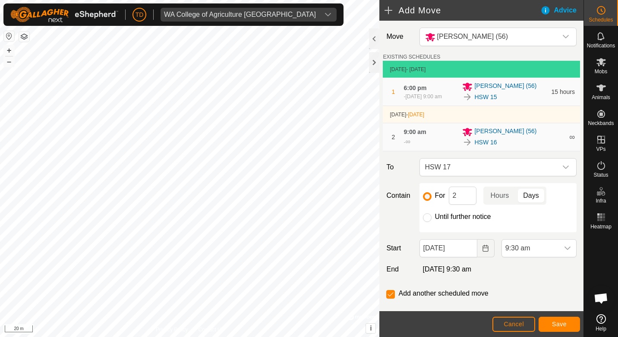
scroll to position [344, 0]
click at [554, 319] on button "Save" at bounding box center [559, 324] width 41 height 15
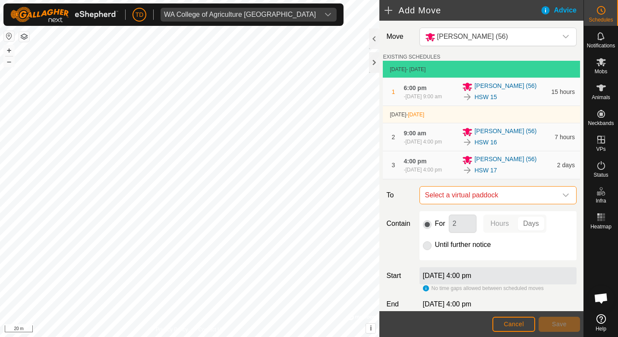
click at [463, 204] on span "Select a virtual paddock" at bounding box center [490, 195] width 136 height 17
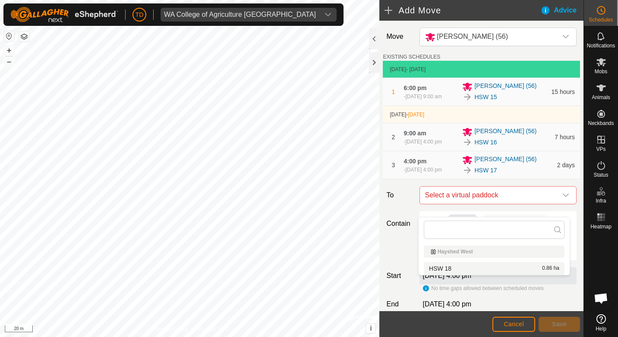
click at [448, 268] on li "HSW 18 0.86 ha" at bounding box center [494, 268] width 141 height 13
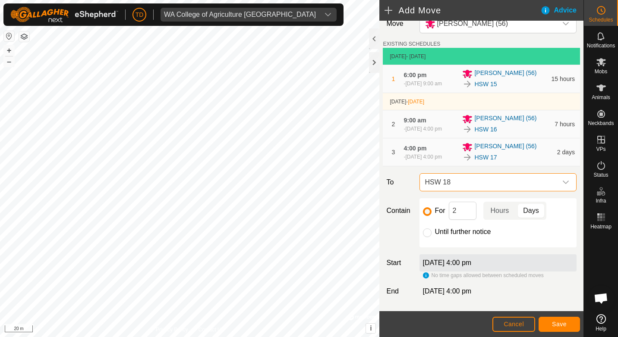
scroll to position [0, 0]
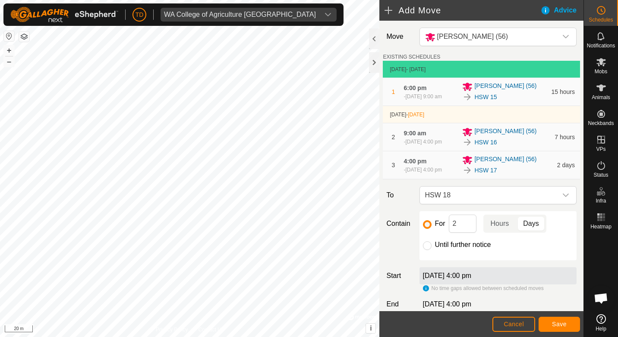
click at [442, 173] on span "[DATE] 4:00 pm" at bounding box center [423, 170] width 36 height 6
click at [484, 165] on span "[PERSON_NAME] (56)" at bounding box center [505, 160] width 62 height 10
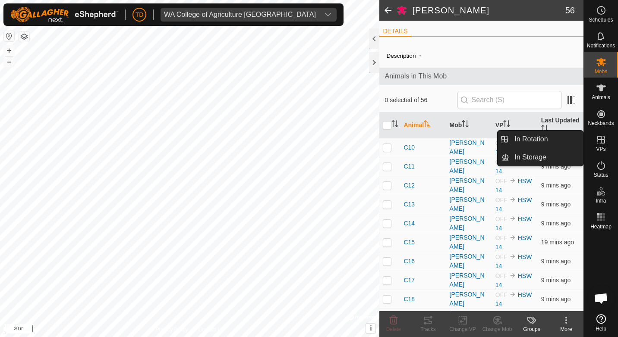
click at [600, 135] on icon at bounding box center [601, 140] width 10 height 10
click at [601, 12] on icon at bounding box center [601, 10] width 10 height 10
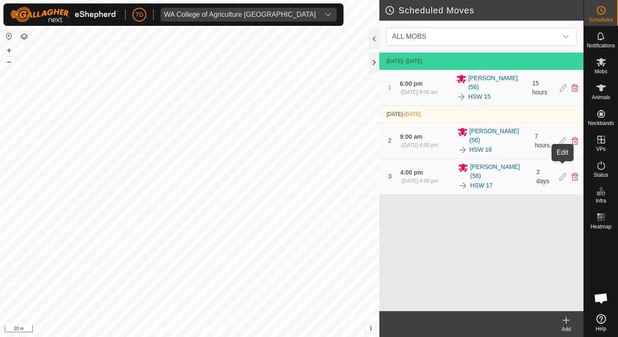
click at [562, 173] on icon at bounding box center [562, 177] width 7 height 8
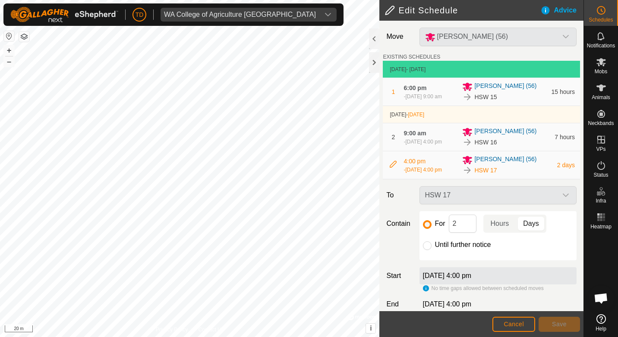
scroll to position [24, 0]
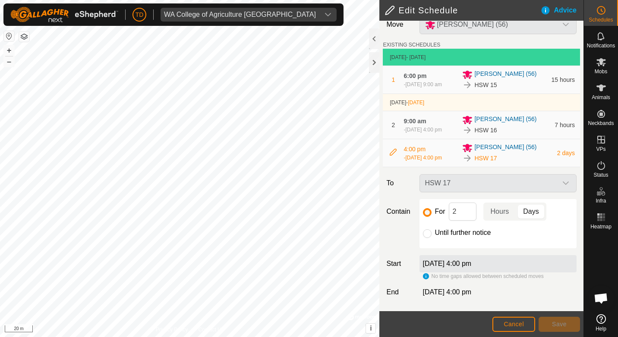
click at [471, 265] on label "[DATE] 4:00 pm" at bounding box center [447, 263] width 49 height 7
click at [469, 265] on label "[DATE] 4:00 pm" at bounding box center [447, 263] width 49 height 7
click at [505, 326] on span "Cancel" at bounding box center [514, 324] width 20 height 7
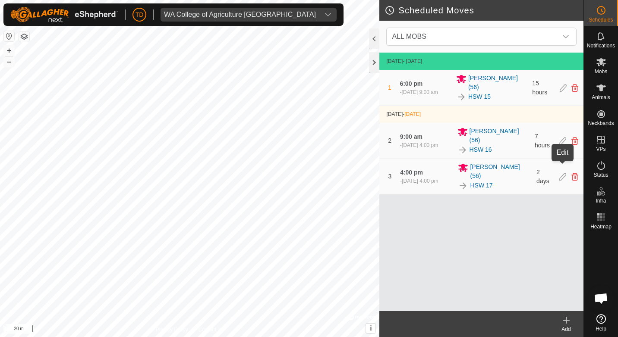
click at [559, 173] on icon at bounding box center [562, 177] width 7 height 8
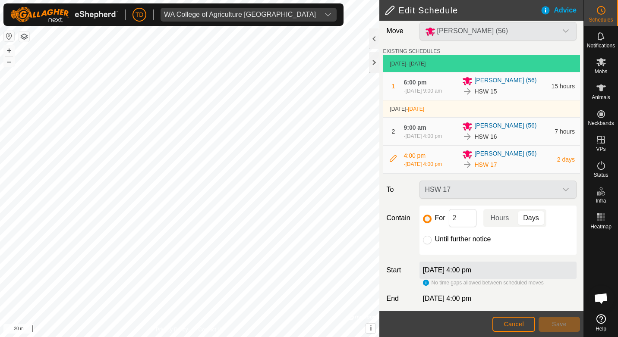
scroll to position [24, 0]
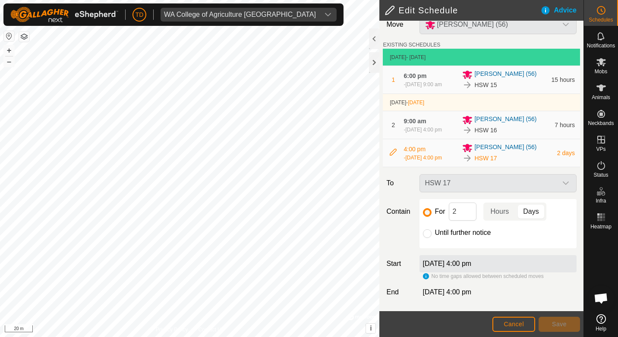
click at [436, 264] on label "[DATE] 4:00 pm" at bounding box center [447, 263] width 49 height 7
click at [479, 268] on div "[DATE] 4:00 pm" at bounding box center [497, 263] width 157 height 17
click at [472, 266] on label "[DATE] 4:00 pm" at bounding box center [447, 263] width 49 height 7
click at [395, 151] on icon at bounding box center [393, 152] width 7 height 7
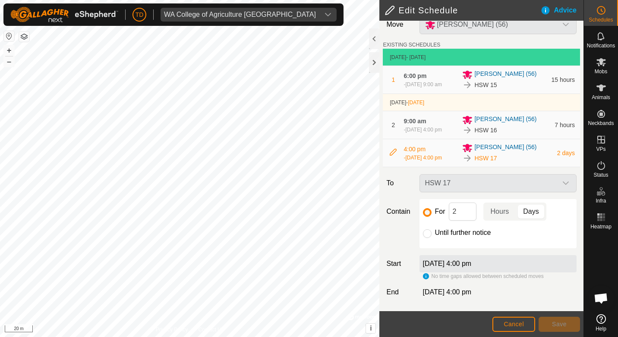
click at [434, 155] on span "[DATE] 4:00 pm" at bounding box center [423, 158] width 36 height 6
drag, startPoint x: 489, startPoint y: 158, endPoint x: 460, endPoint y: 160, distance: 29.9
click at [463, 160] on div "HSW 17" at bounding box center [506, 158] width 89 height 10
drag, startPoint x: 460, startPoint y: 160, endPoint x: 445, endPoint y: 155, distance: 15.7
click at [442, 155] on span "[DATE] 4:00 pm" at bounding box center [423, 158] width 36 height 6
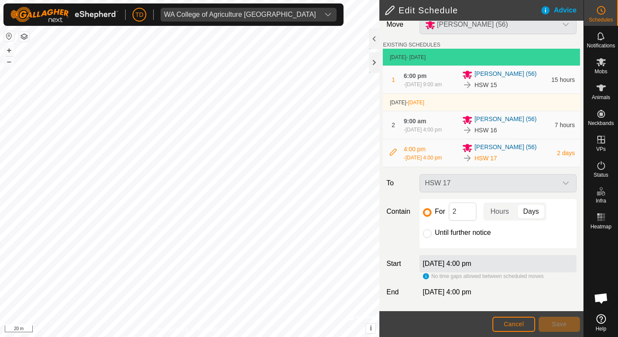
click at [463, 186] on div "HSW 17" at bounding box center [498, 183] width 164 height 18
click at [464, 185] on div "HSW 17" at bounding box center [498, 183] width 164 height 18
drag, startPoint x: 464, startPoint y: 185, endPoint x: 542, endPoint y: 190, distance: 78.7
click at [540, 190] on div "HSW 17" at bounding box center [498, 183] width 164 height 18
click at [405, 154] on div "- [DATE] 4:00 pm" at bounding box center [423, 158] width 38 height 8
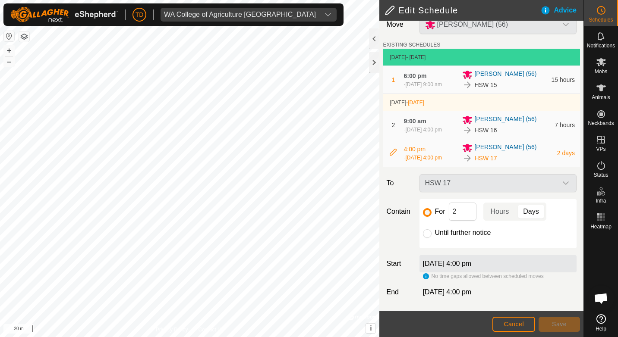
click at [568, 13] on div "Advice" at bounding box center [561, 10] width 43 height 10
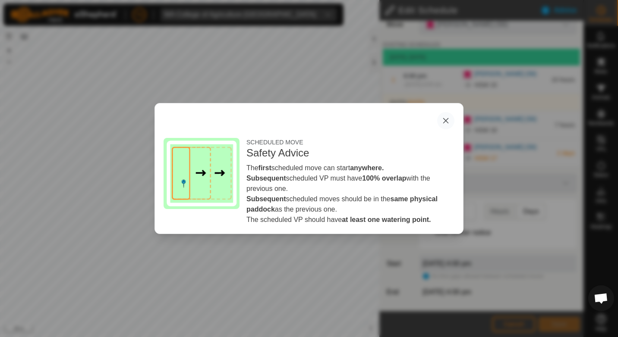
click at [448, 114] on button "button" at bounding box center [445, 120] width 17 height 17
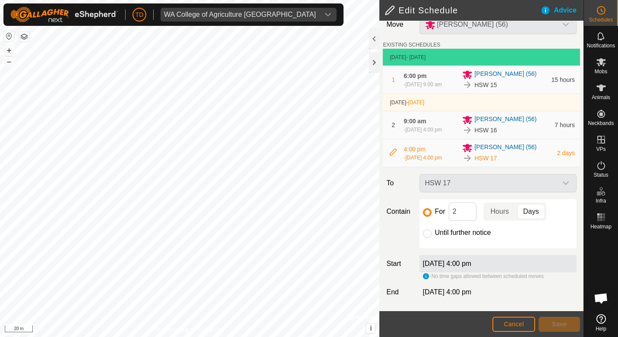
click at [565, 183] on div "HSW 17" at bounding box center [498, 183] width 164 height 18
click at [472, 265] on label "[DATE] 4:00 pm" at bounding box center [447, 263] width 49 height 7
click at [453, 209] on input "2" at bounding box center [463, 212] width 28 height 18
click at [460, 210] on input "2" at bounding box center [463, 212] width 28 height 18
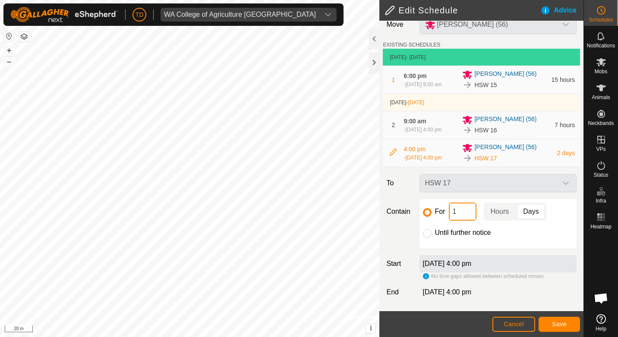
type input "14"
click at [556, 321] on span "Save" at bounding box center [559, 324] width 15 height 7
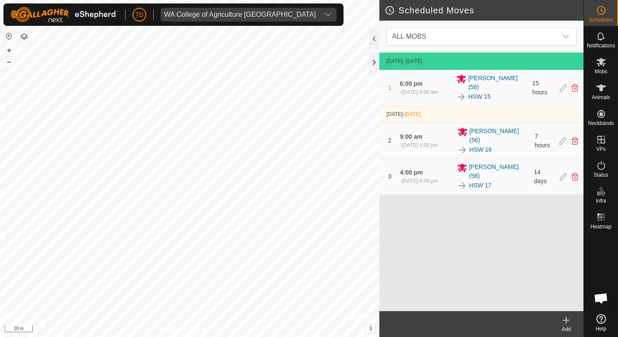
click at [566, 138] on div at bounding box center [568, 141] width 19 height 7
click at [559, 137] on icon at bounding box center [562, 141] width 7 height 8
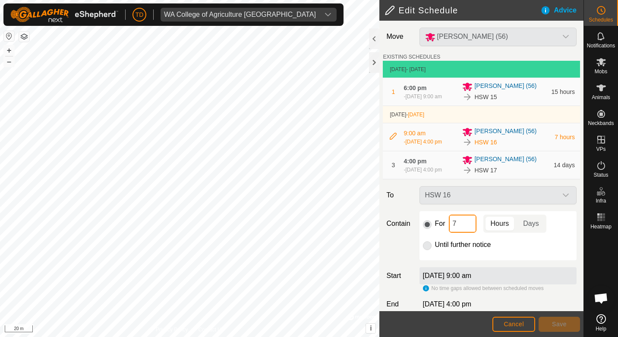
click at [453, 233] on input "7" at bounding box center [463, 224] width 28 height 18
type input "14"
click at [542, 326] on button "Save" at bounding box center [559, 324] width 41 height 15
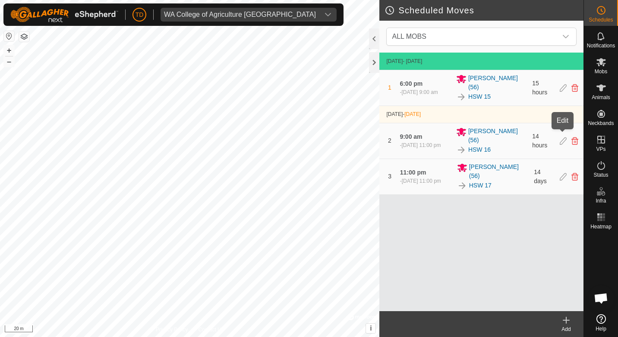
click at [560, 137] on icon at bounding box center [563, 141] width 7 height 8
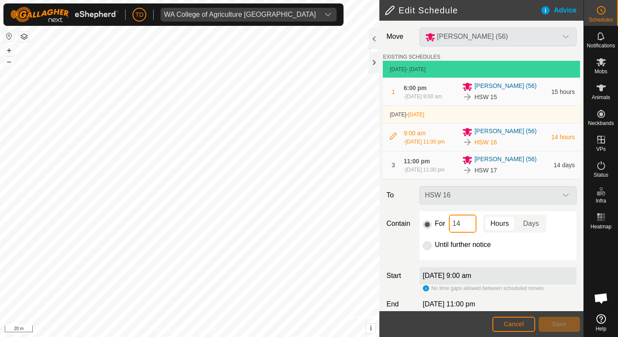
drag, startPoint x: 464, startPoint y: 240, endPoint x: 449, endPoint y: 238, distance: 14.8
click at [449, 233] on input "14" at bounding box center [463, 224] width 28 height 18
type input "7"
click at [558, 323] on span "Save" at bounding box center [559, 324] width 15 height 7
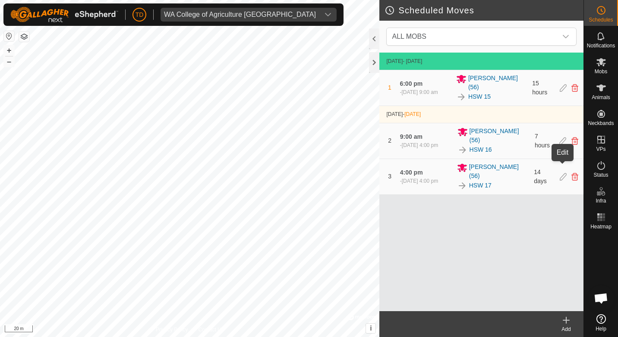
click at [565, 173] on icon at bounding box center [563, 177] width 7 height 8
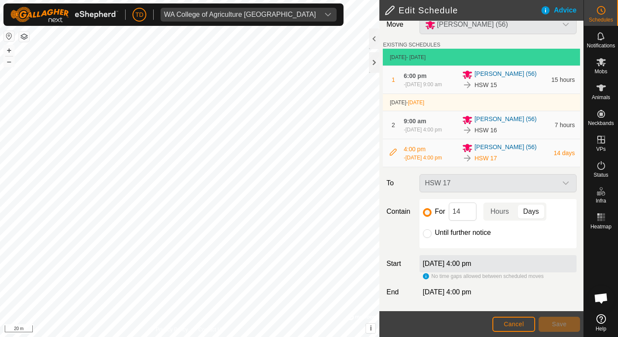
scroll to position [24, 0]
click at [492, 211] on p-togglebutton "Hours" at bounding box center [499, 212] width 33 height 18
click at [565, 321] on span "Save" at bounding box center [559, 324] width 15 height 7
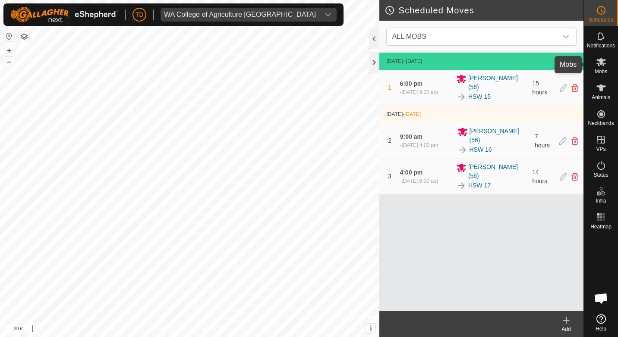
click at [597, 64] on icon at bounding box center [601, 62] width 10 height 10
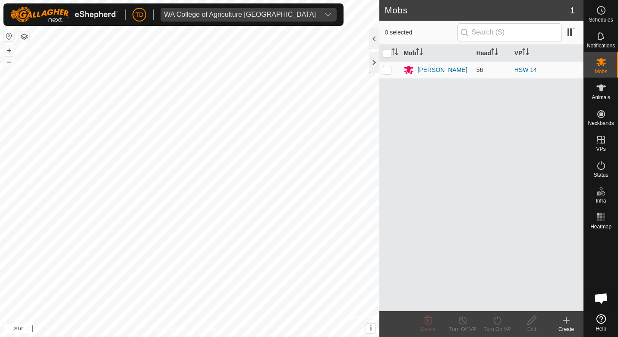
click at [390, 70] on p-checkbox at bounding box center [387, 69] width 9 height 7
checkbox input "true"
click at [496, 319] on icon at bounding box center [497, 320] width 11 height 10
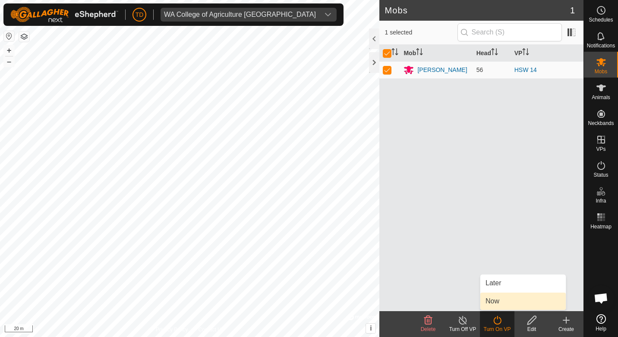
click at [497, 300] on link "Now" at bounding box center [522, 301] width 85 height 17
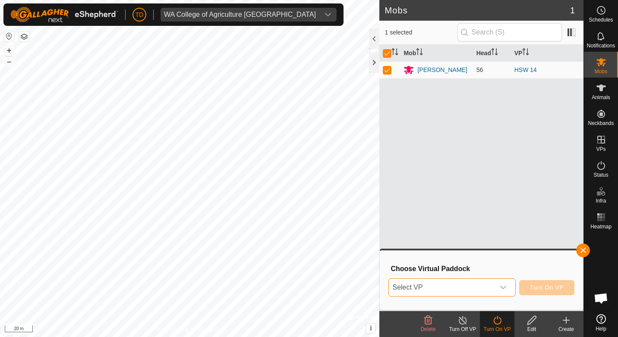
click at [431, 284] on span "Select VP" at bounding box center [441, 287] width 105 height 17
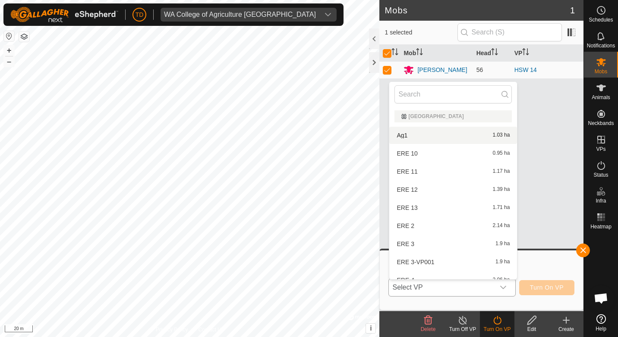
click at [420, 115] on div "[GEOGRAPHIC_DATA]" at bounding box center [453, 116] width 104 height 5
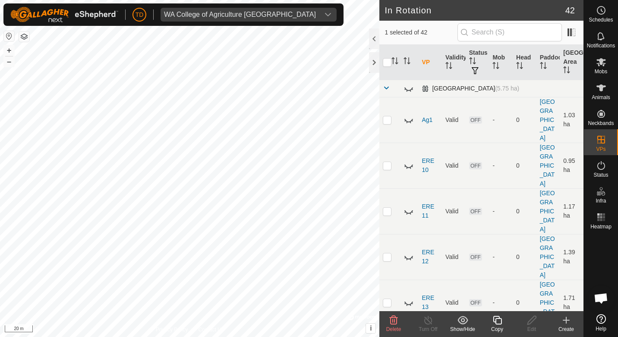
click at [386, 85] on span at bounding box center [386, 88] width 7 height 7
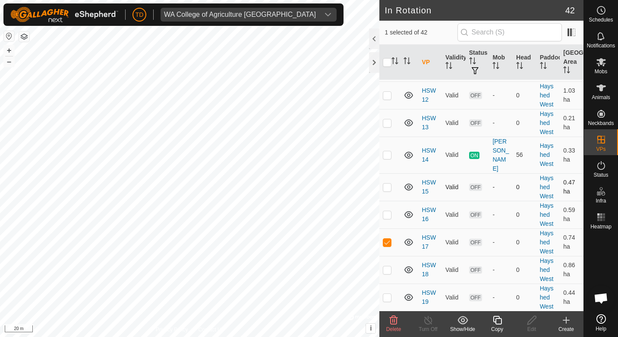
scroll to position [129, 0]
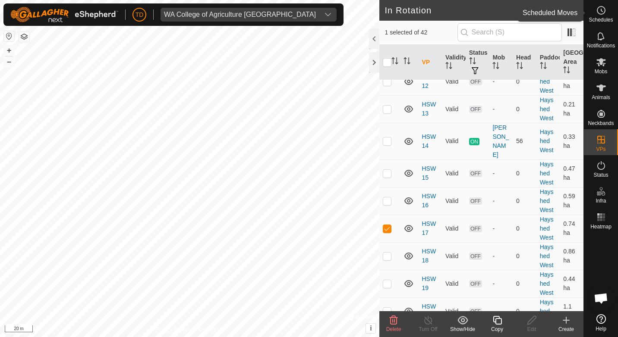
click at [602, 6] on circle at bounding box center [601, 10] width 8 height 8
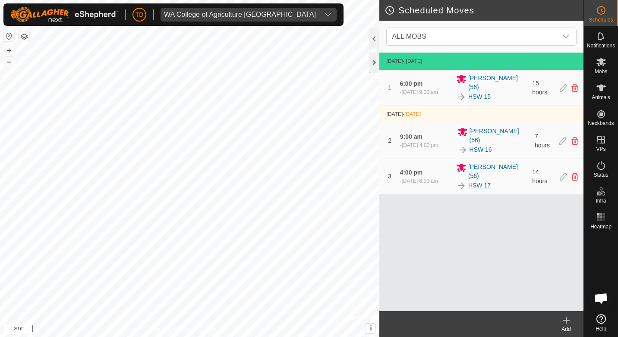
click at [482, 181] on link "HSW 17" at bounding box center [479, 185] width 22 height 9
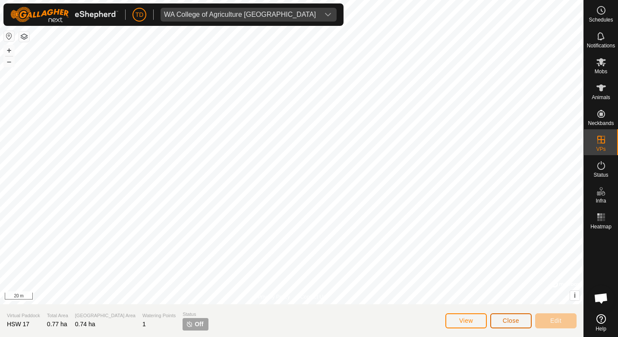
click at [526, 322] on button "Close" at bounding box center [510, 321] width 41 height 15
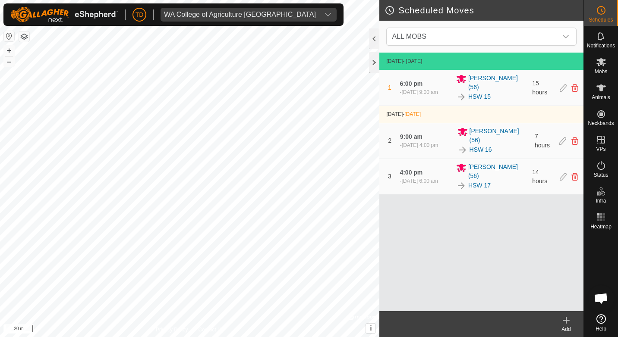
click at [568, 320] on icon at bounding box center [566, 320] width 10 height 10
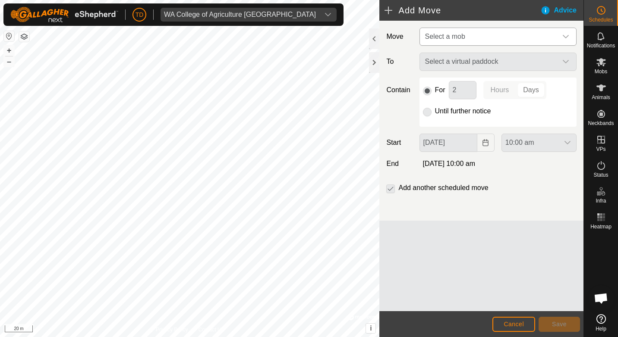
click at [471, 42] on span "Select a mob" at bounding box center [490, 36] width 136 height 17
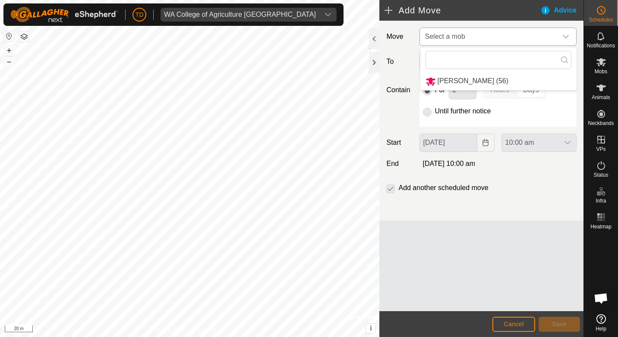
click at [461, 81] on li "[PERSON_NAME] (56)" at bounding box center [498, 82] width 156 height 18
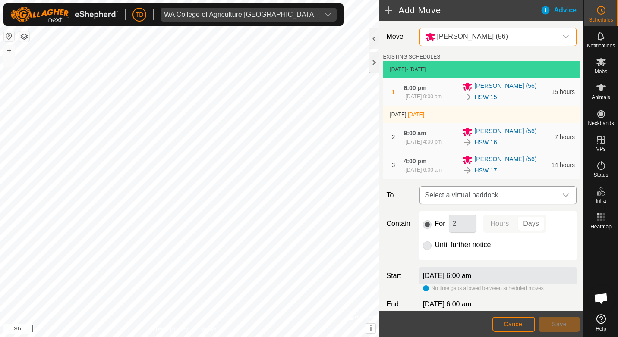
click at [445, 204] on span "Select a virtual paddock" at bounding box center [490, 195] width 136 height 17
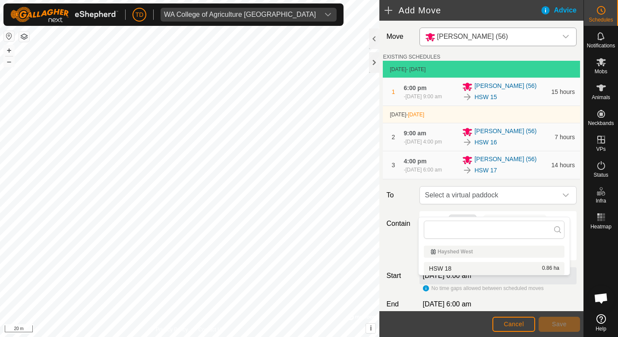
click at [455, 270] on li "HSW 18 0.86 ha" at bounding box center [494, 268] width 141 height 13
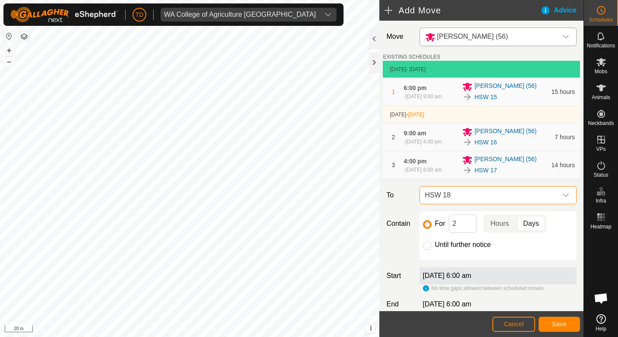
scroll to position [43, 0]
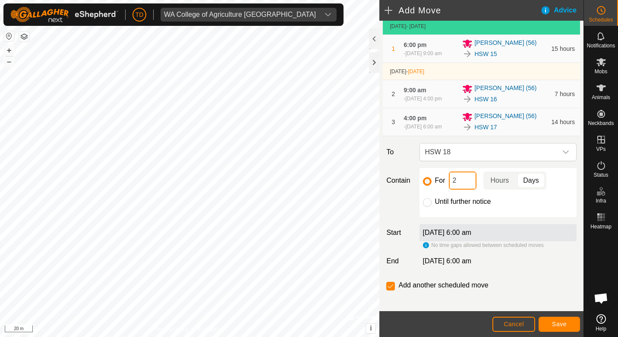
drag, startPoint x: 459, startPoint y: 195, endPoint x: 448, endPoint y: 196, distance: 11.3
click at [449, 190] on input "2" at bounding box center [463, 181] width 28 height 18
type input "8"
click at [505, 190] on p-togglebutton "Hours" at bounding box center [499, 181] width 33 height 18
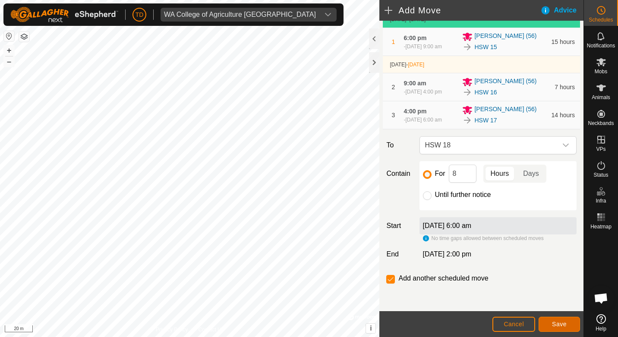
click at [565, 325] on span "Save" at bounding box center [559, 324] width 15 height 7
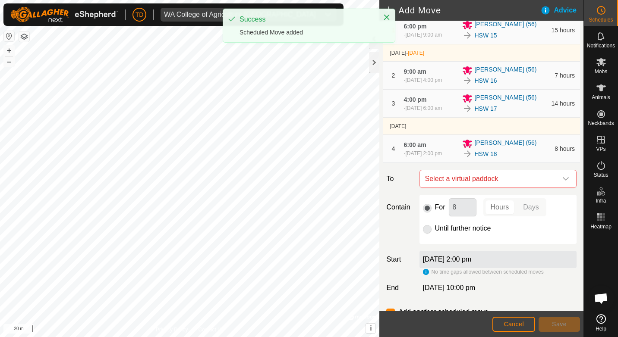
scroll to position [0, 0]
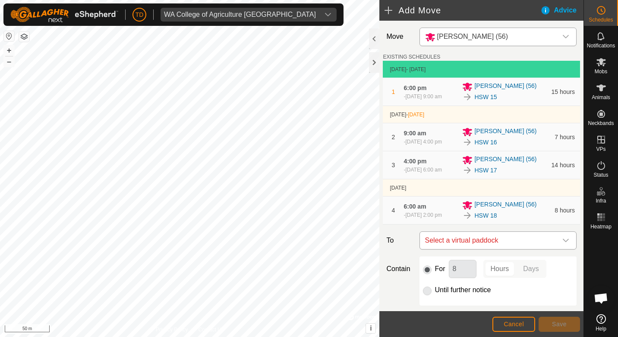
click at [527, 249] on span "Select a virtual paddock" at bounding box center [490, 240] width 136 height 17
click at [490, 249] on span "Select a virtual paddock" at bounding box center [490, 240] width 136 height 17
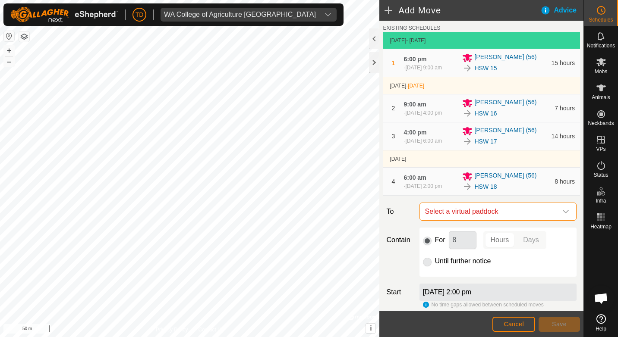
scroll to position [43, 0]
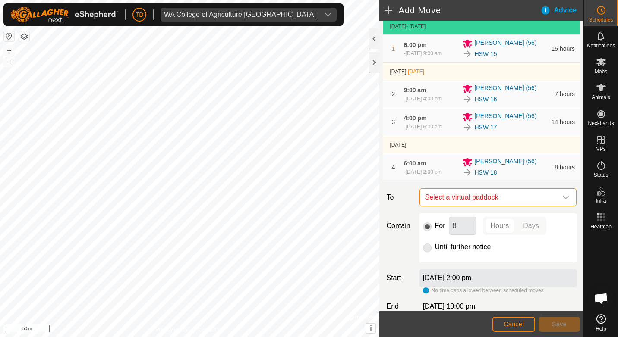
click at [563, 199] on icon "dropdown trigger" at bounding box center [566, 197] width 6 height 3
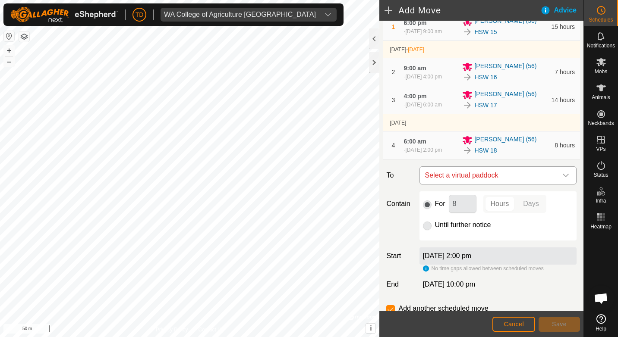
scroll to position [86, 0]
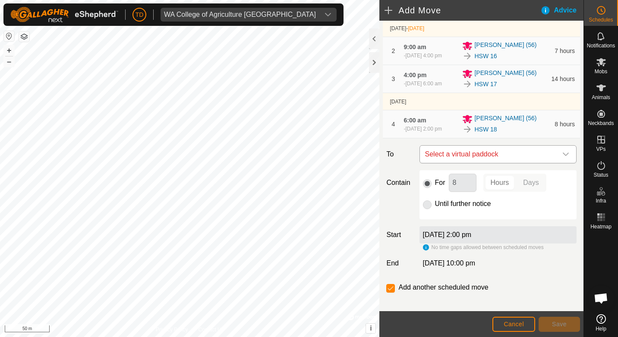
click at [509, 163] on span "Select a virtual paddock" at bounding box center [490, 154] width 136 height 17
type input "HSW 19"
click at [512, 220] on div "For 8 Hours Days Until further notice" at bounding box center [497, 194] width 157 height 49
click at [566, 163] on div "dropdown trigger" at bounding box center [565, 154] width 17 height 17
click at [520, 327] on span "Cancel" at bounding box center [514, 324] width 20 height 7
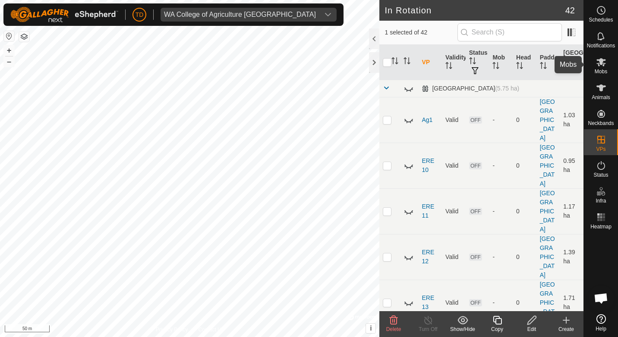
click at [596, 63] on icon at bounding box center [601, 62] width 10 height 10
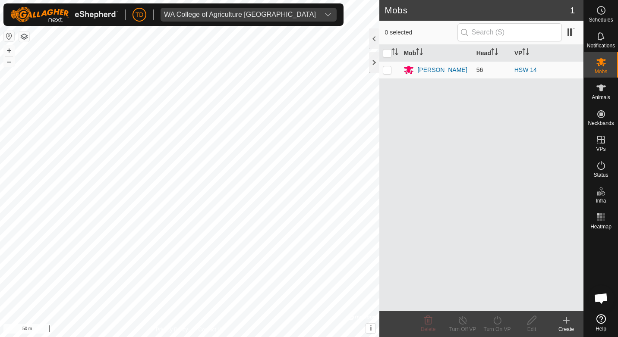
click at [388, 71] on p-checkbox at bounding box center [387, 69] width 9 height 7
checkbox input "true"
click at [507, 323] on turn-on-svg-icon at bounding box center [497, 320] width 35 height 10
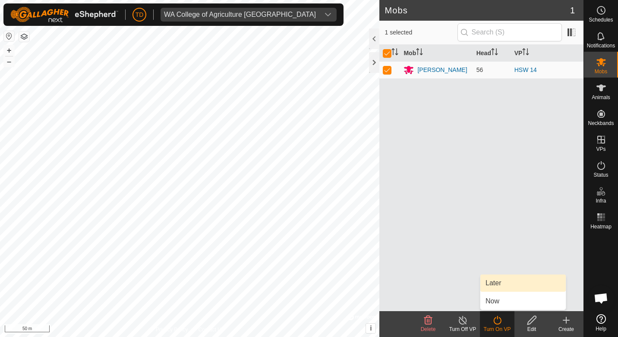
click at [498, 285] on link "Later" at bounding box center [522, 283] width 85 height 17
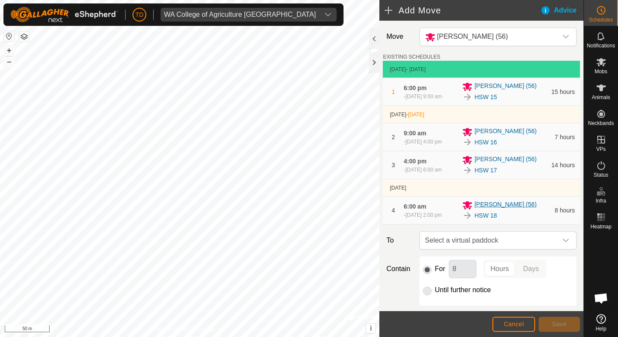
scroll to position [43, 0]
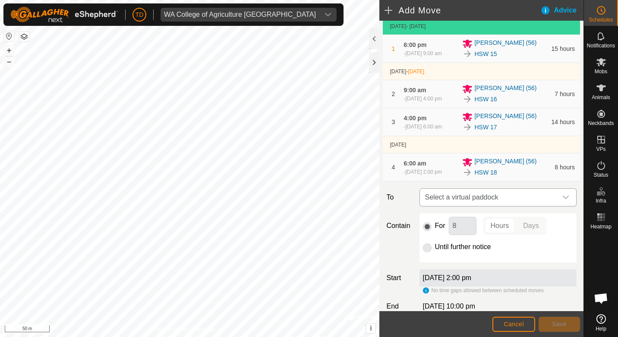
click at [502, 206] on span "Select a virtual paddock" at bounding box center [490, 197] width 136 height 17
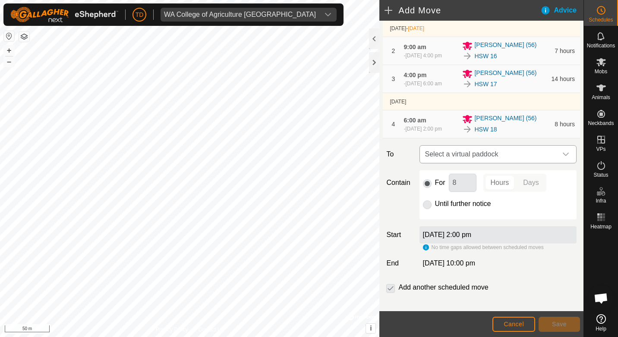
click at [562, 158] on icon "dropdown trigger" at bounding box center [565, 154] width 7 height 7
click at [534, 135] on div "HSW 18" at bounding box center [505, 129] width 87 height 10
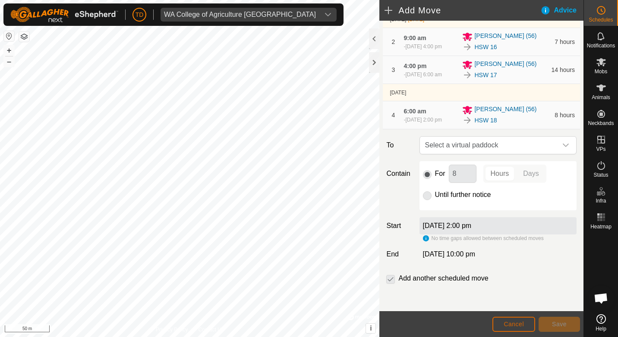
click at [517, 328] on span "Cancel" at bounding box center [514, 324] width 20 height 7
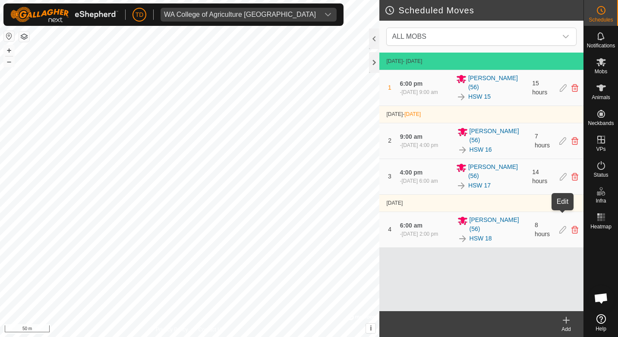
click at [564, 226] on icon at bounding box center [562, 230] width 7 height 8
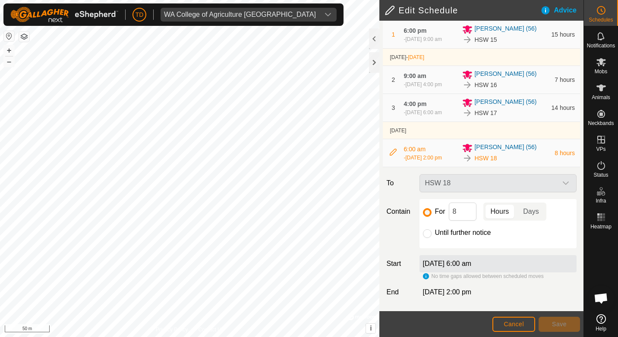
scroll to position [73, 0]
click at [526, 322] on button "Cancel" at bounding box center [513, 324] width 43 height 15
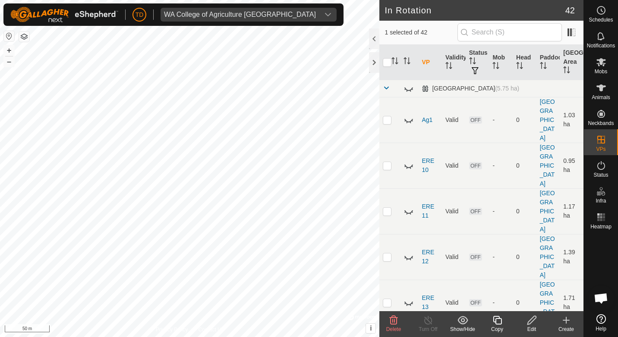
checkbox input "false"
click at [388, 89] on span at bounding box center [386, 88] width 7 height 7
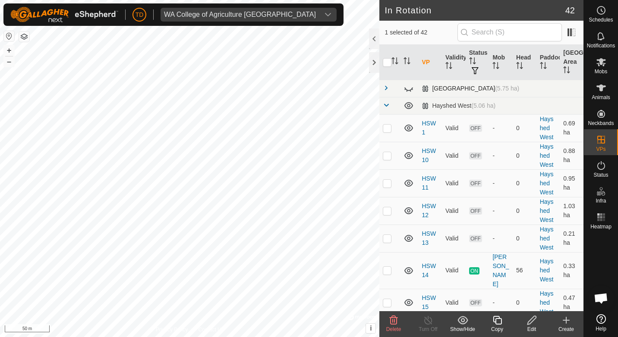
checkbox input "false"
checkbox input "true"
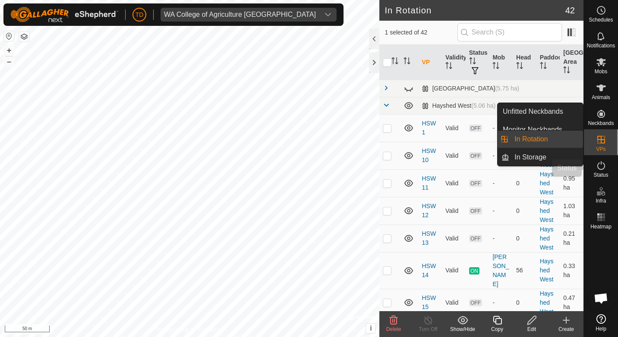
drag, startPoint x: 601, startPoint y: 161, endPoint x: 604, endPoint y: 169, distance: 8.2
click at [601, 161] on icon at bounding box center [601, 166] width 10 height 10
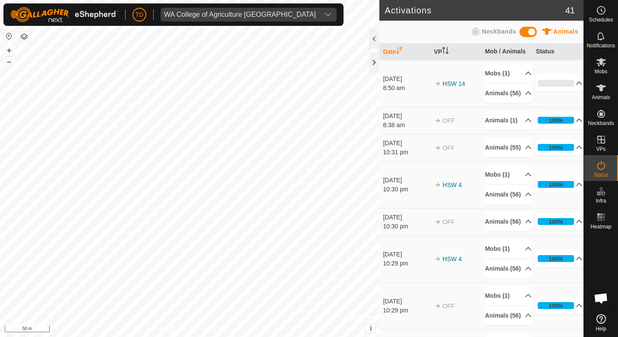
click at [604, 169] on icon at bounding box center [601, 165] width 8 height 9
click at [570, 90] on p-accordion-header "0%" at bounding box center [559, 83] width 47 height 17
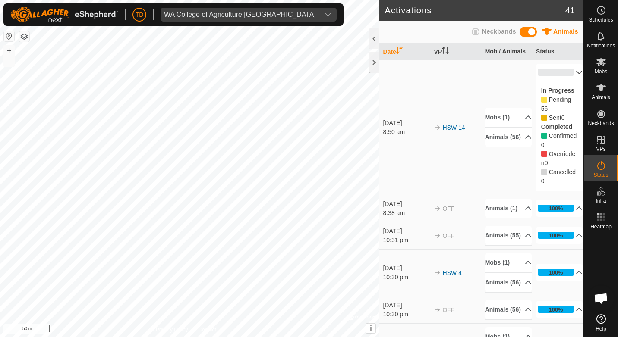
click at [568, 74] on p-accordion-header "0%" at bounding box center [559, 72] width 47 height 17
